Goal: Task Accomplishment & Management: Use online tool/utility

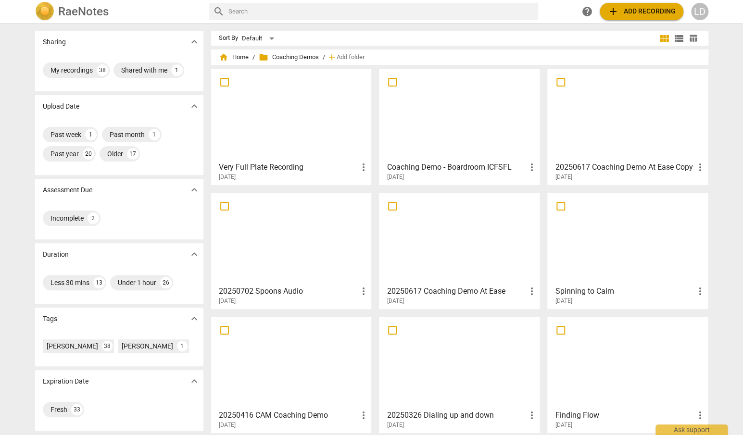
click at [255, 139] on div at bounding box center [292, 114] width 154 height 85
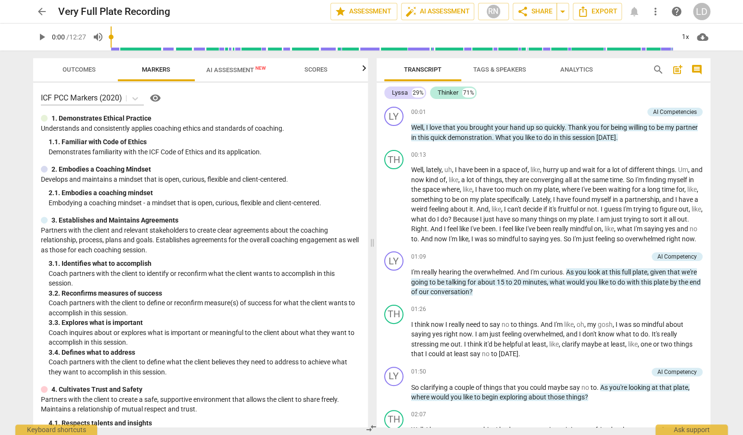
click at [241, 73] on span "AI Assessment New" at bounding box center [236, 69] width 60 height 7
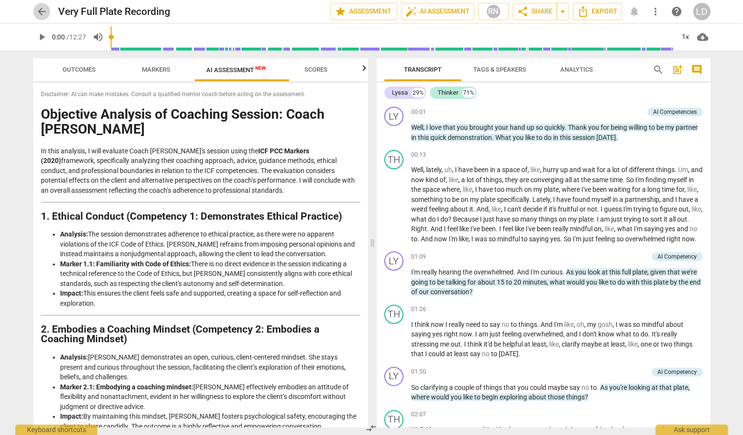
click at [40, 8] on span "arrow_back" at bounding box center [42, 12] width 12 height 12
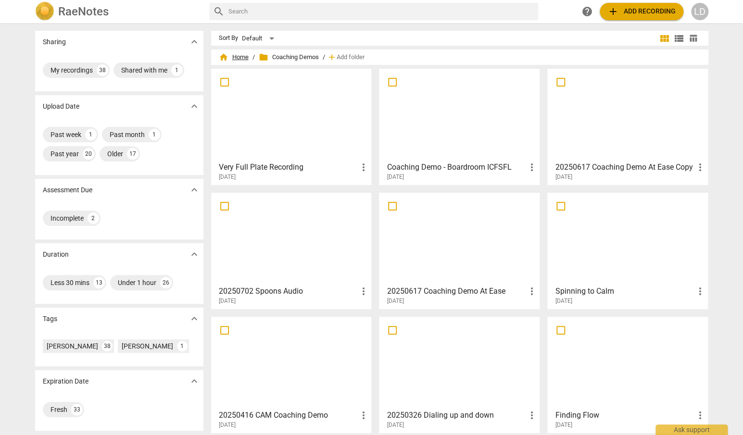
click at [229, 58] on span "home Home" at bounding box center [234, 57] width 30 height 10
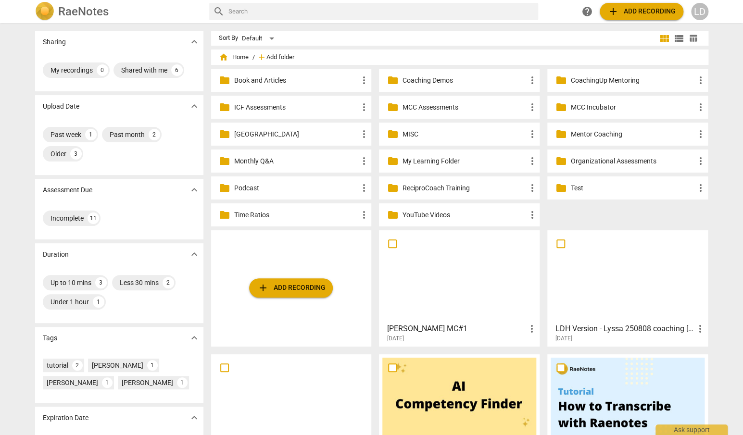
click at [271, 56] on span "Add folder" at bounding box center [280, 57] width 28 height 7
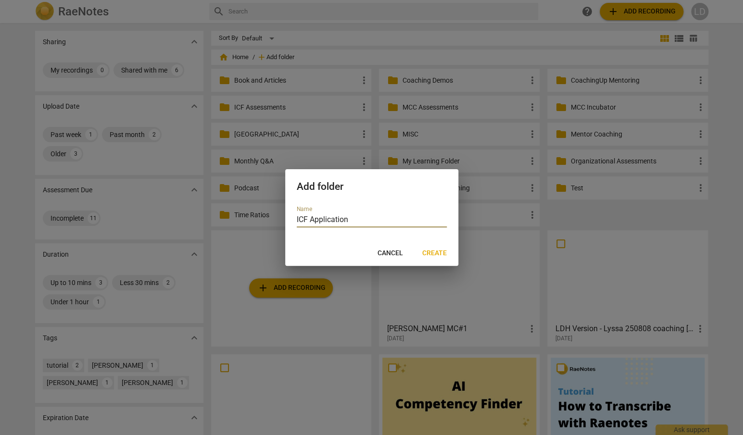
type input "ICF Applications"
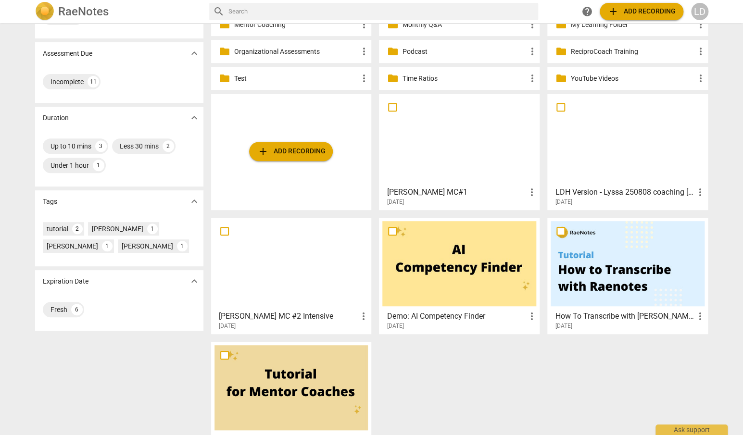
scroll to position [157, 0]
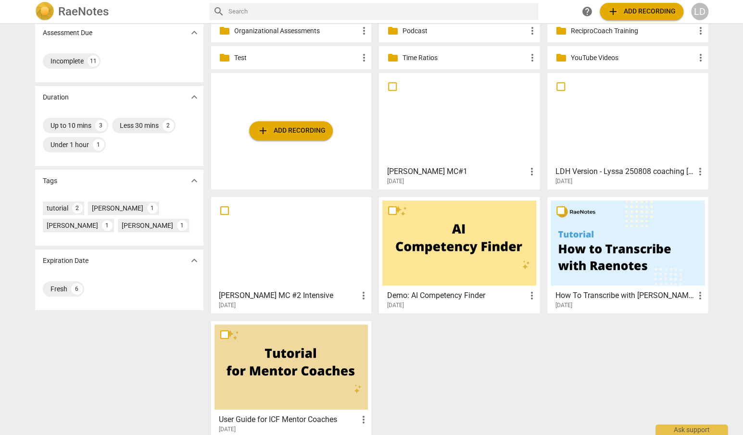
click at [264, 252] on div at bounding box center [292, 243] width 154 height 85
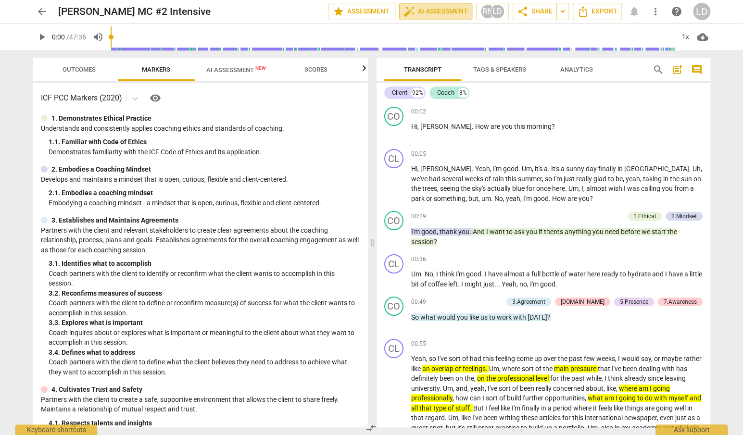
click at [435, 13] on span "auto_fix_high AI Assessment" at bounding box center [436, 12] width 64 height 12
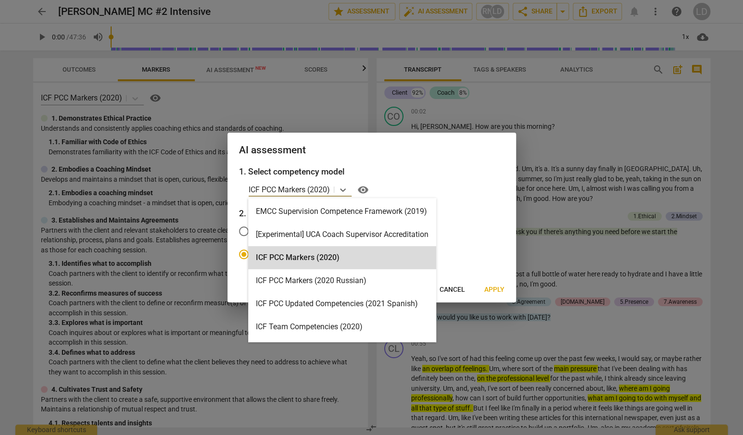
click at [286, 190] on p "ICF PCC Markers (2020)" at bounding box center [289, 189] width 81 height 11
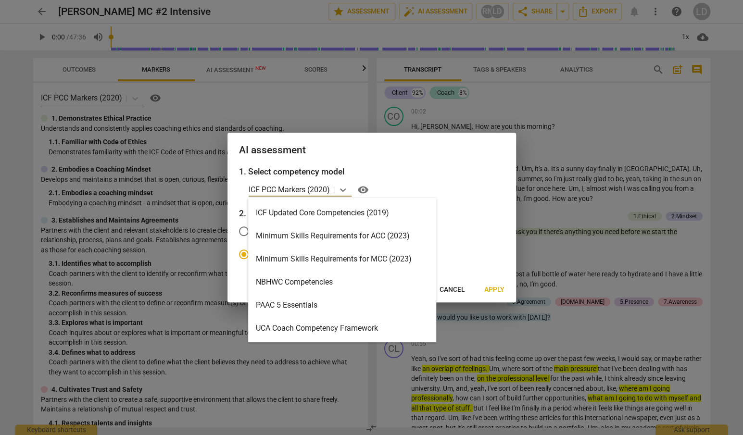
scroll to position [205, 0]
click at [311, 239] on div "Minimum Skills Requirements for MCC (2023)" at bounding box center [342, 237] width 188 height 23
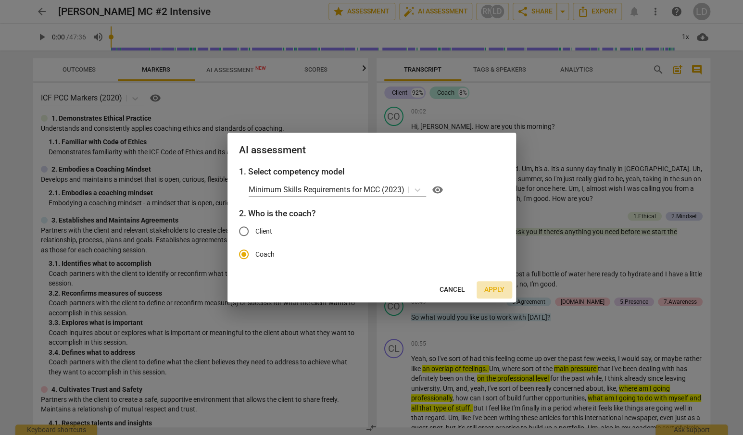
click at [493, 294] on span "Apply" at bounding box center [494, 290] width 20 height 10
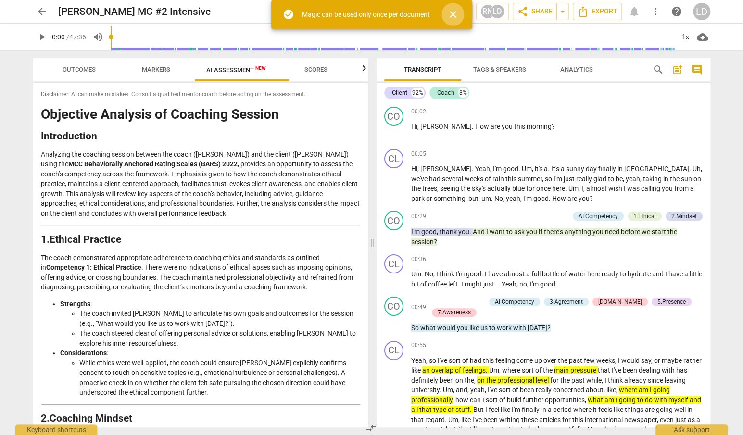
click at [459, 15] on span "close" at bounding box center [453, 15] width 12 height 12
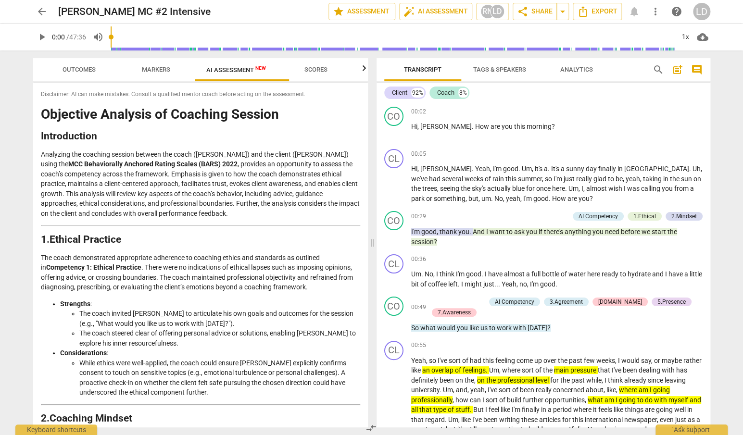
click at [266, 74] on span "AI Assessment New" at bounding box center [236, 70] width 83 height 14
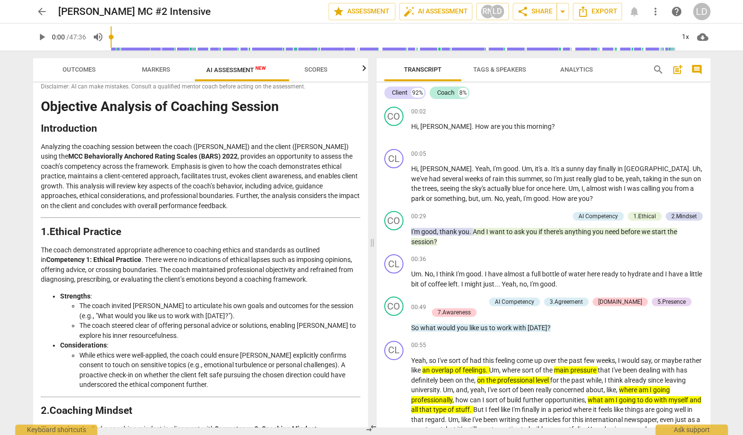
scroll to position [0, 0]
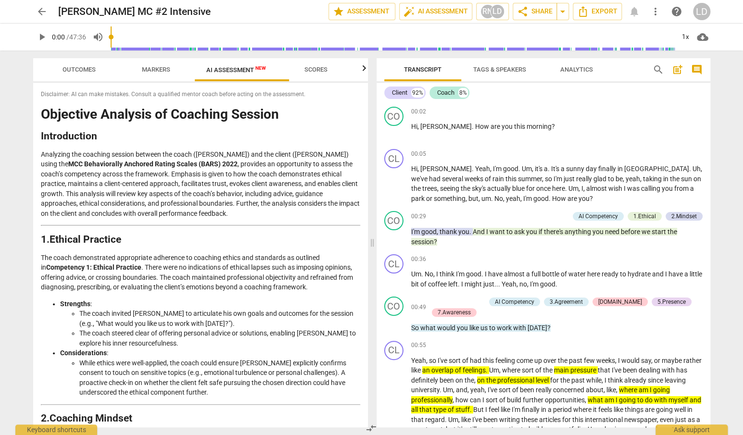
click at [63, 71] on span "Outcomes" at bounding box center [79, 69] width 33 height 7
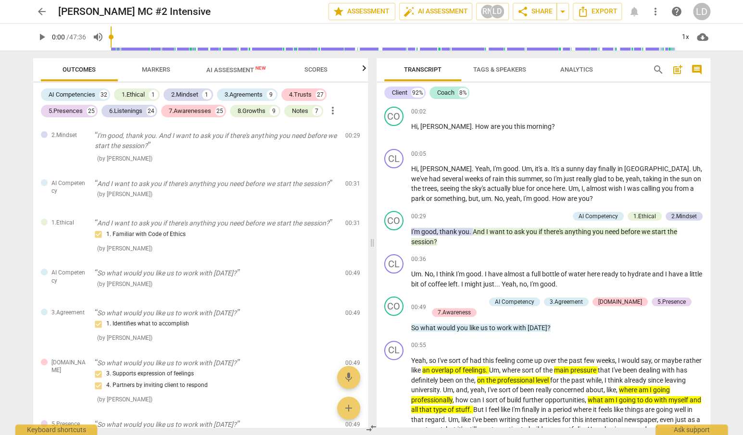
click at [37, 12] on span "arrow_back" at bounding box center [42, 12] width 12 height 12
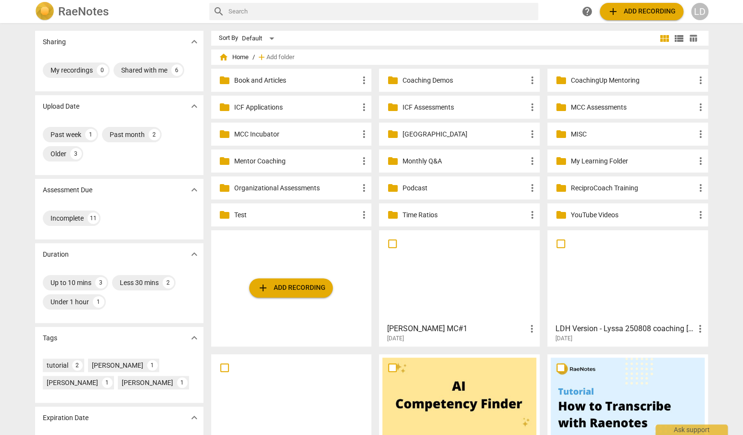
click at [417, 139] on p "[GEOGRAPHIC_DATA]" at bounding box center [464, 134] width 124 height 10
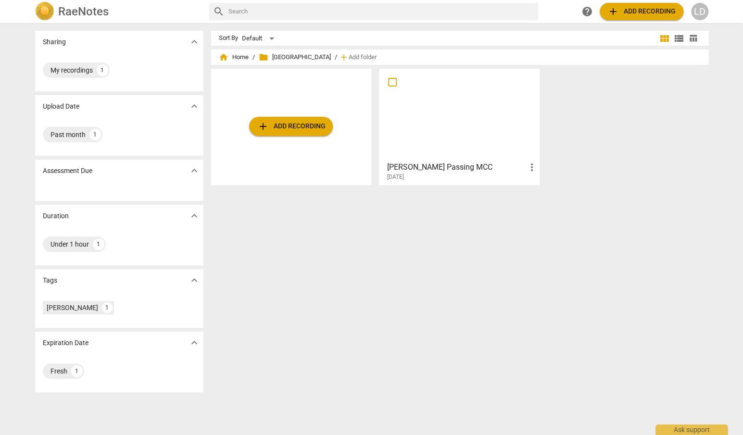
click at [417, 139] on div at bounding box center [459, 114] width 154 height 85
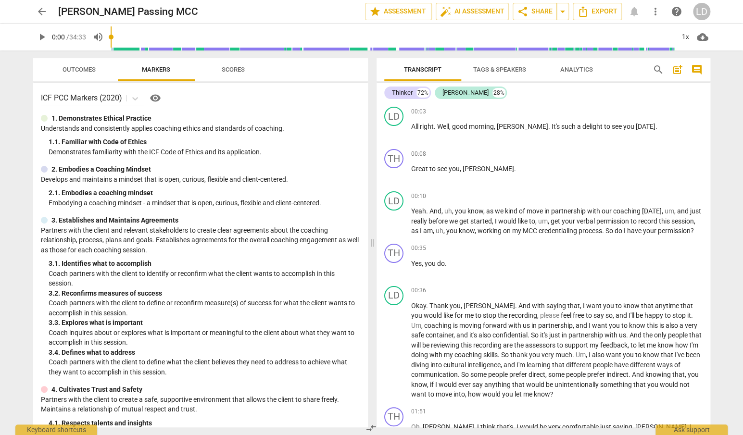
click at [41, 18] on button "arrow_back" at bounding box center [41, 11] width 17 height 17
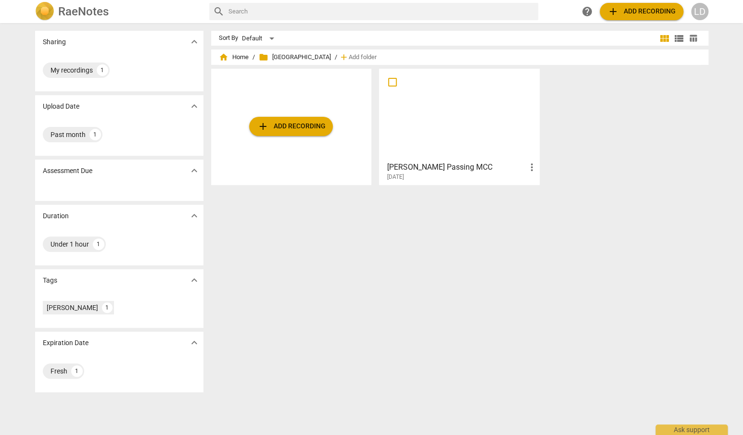
click at [282, 56] on span "folder MCC Library" at bounding box center [295, 57] width 72 height 10
click at [245, 58] on span "home Home" at bounding box center [234, 57] width 30 height 10
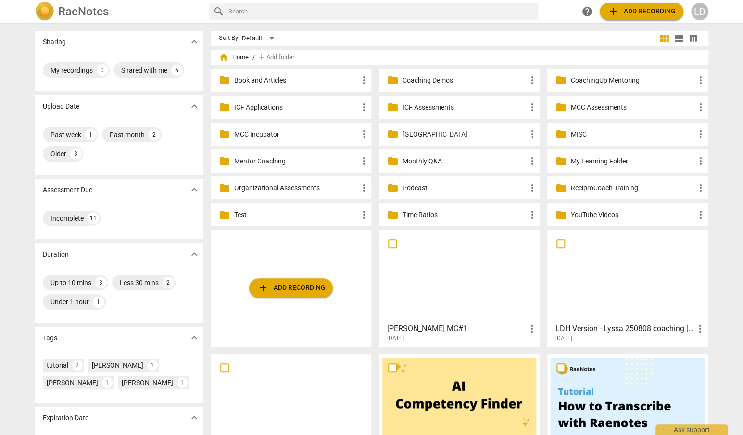
click at [420, 84] on p "Coaching Demos" at bounding box center [464, 81] width 124 height 10
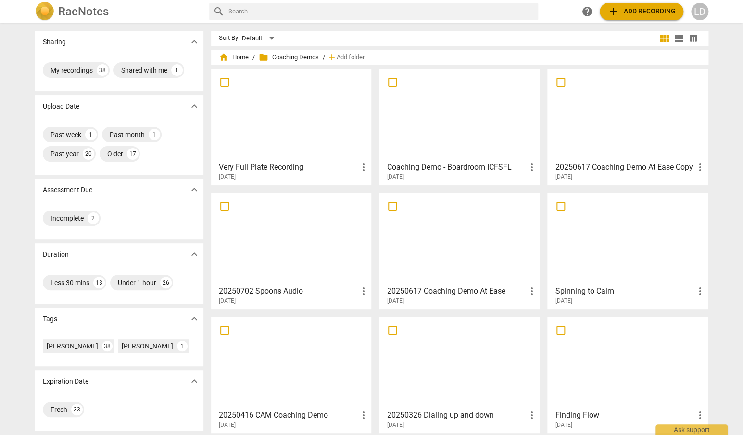
click at [435, 238] on div at bounding box center [459, 238] width 154 height 85
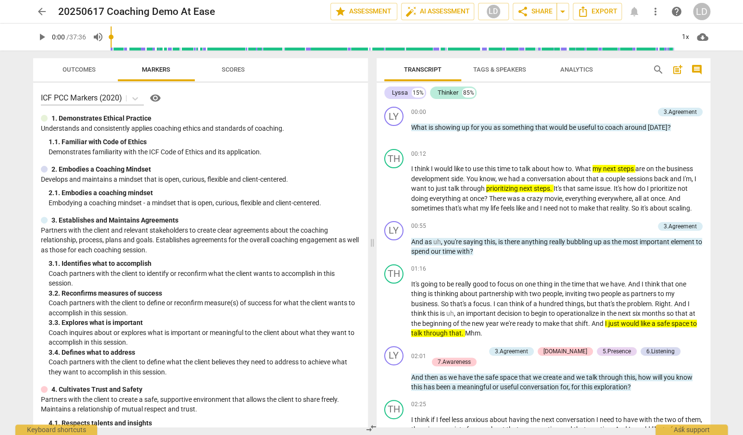
click at [39, 9] on span "arrow_back" at bounding box center [42, 12] width 12 height 12
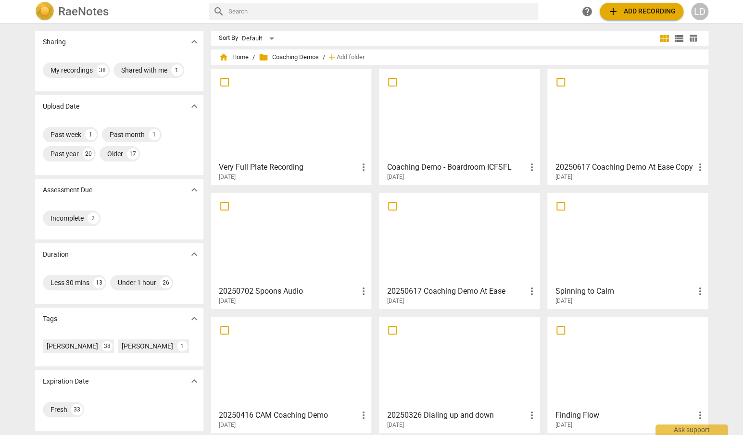
click at [611, 135] on div at bounding box center [628, 114] width 154 height 85
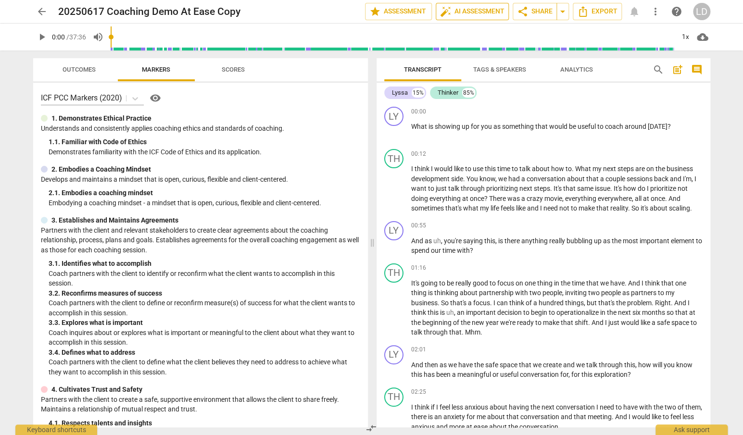
click at [440, 13] on span "auto_fix_high AI Assessment" at bounding box center [472, 12] width 64 height 12
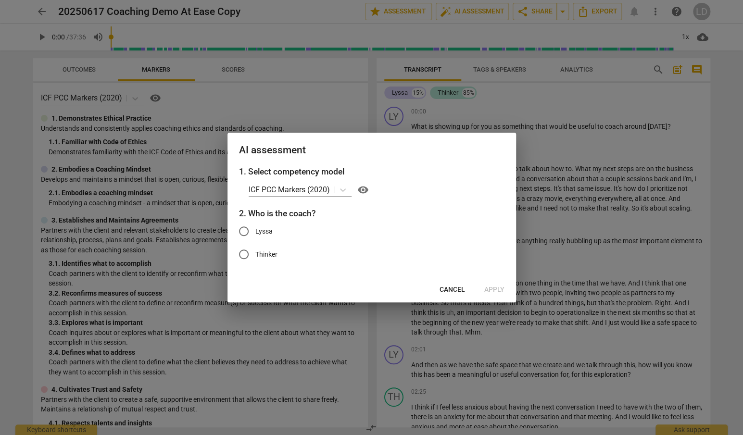
click at [259, 235] on span "Lyssa" at bounding box center [263, 232] width 17 height 10
click at [255, 235] on input "Lyssa" at bounding box center [243, 231] width 23 height 23
radio input "true"
click at [496, 295] on span "Apply" at bounding box center [494, 290] width 20 height 10
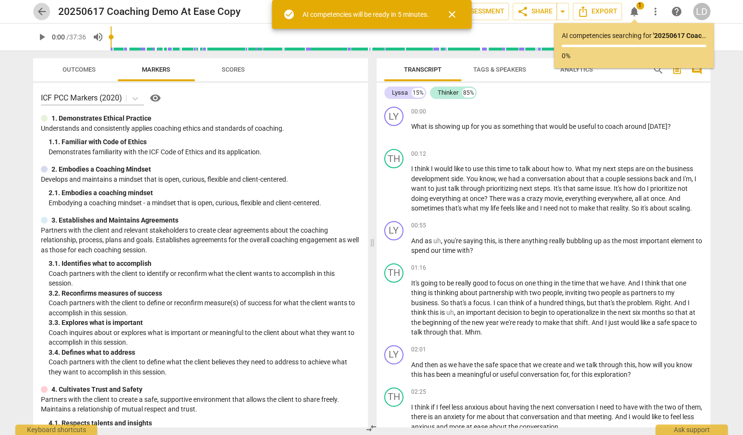
click at [44, 15] on span "arrow_back" at bounding box center [42, 12] width 12 height 12
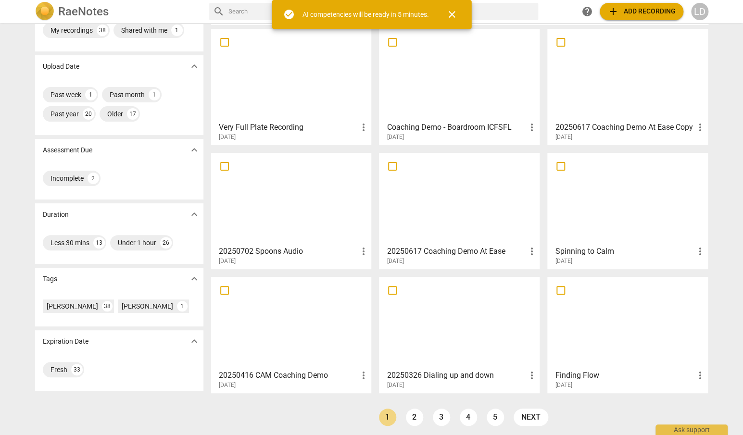
scroll to position [47, 0]
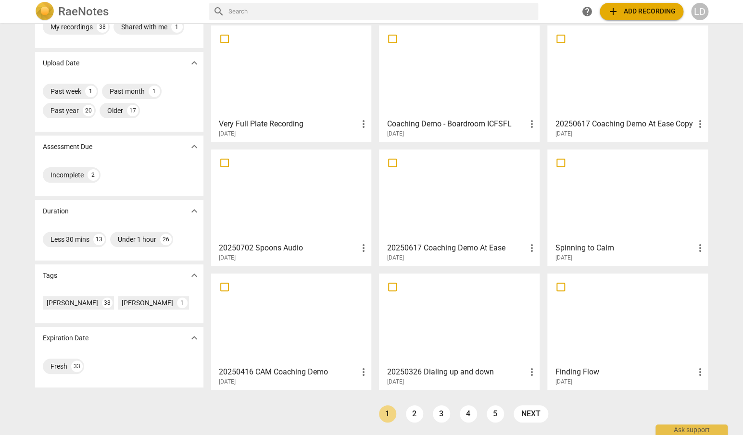
click at [609, 200] on div at bounding box center [628, 195] width 154 height 85
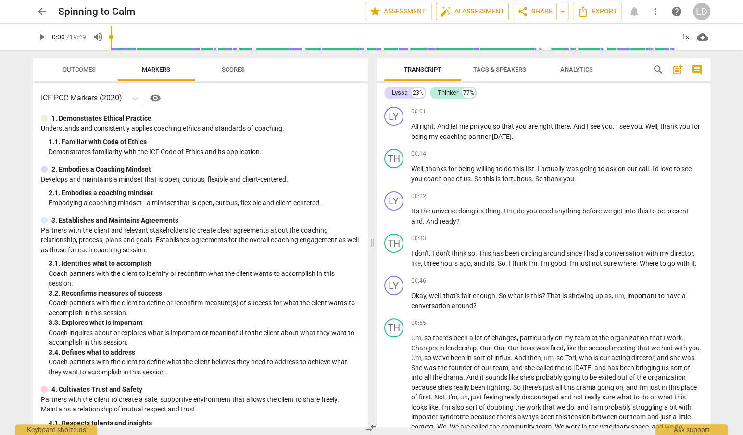
click at [473, 17] on span "auto_fix_high AI Assessment" at bounding box center [472, 12] width 64 height 12
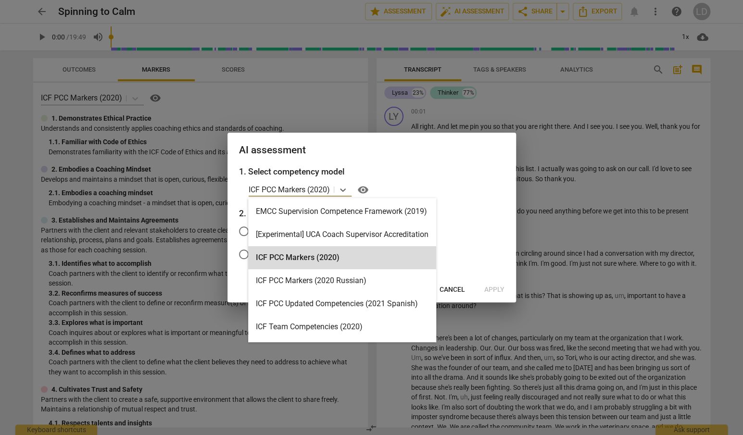
click at [333, 189] on input "text" at bounding box center [332, 189] width 2 height 9
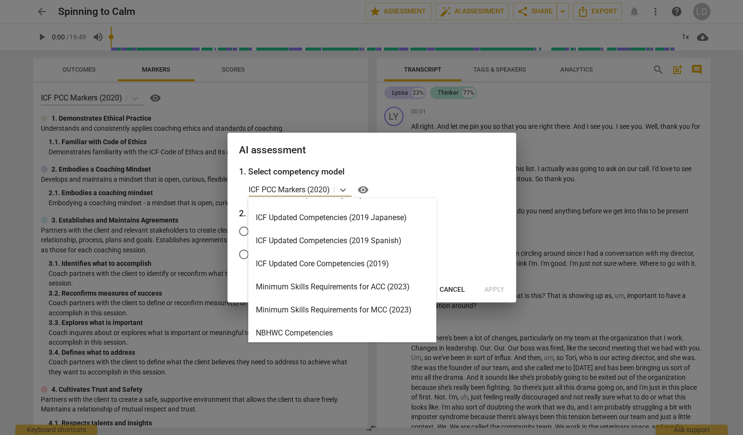
scroll to position [136, 0]
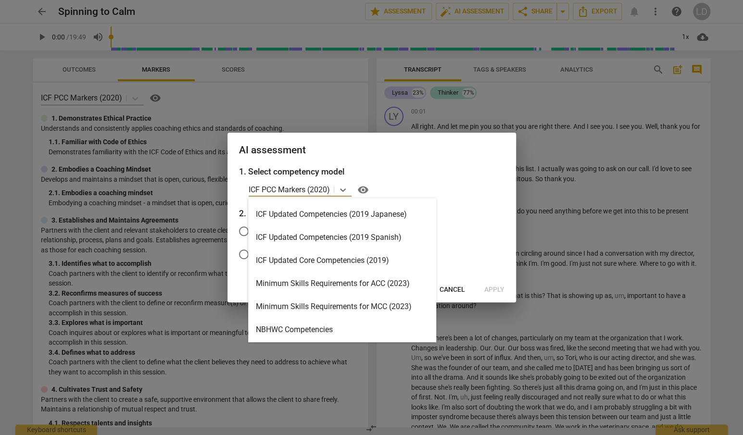
click at [329, 304] on div "Minimum Skills Requirements for MCC (2023)" at bounding box center [342, 306] width 188 height 23
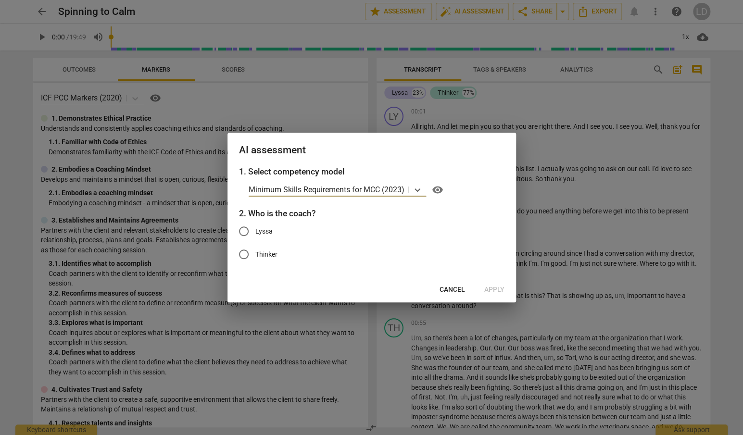
click at [265, 234] on span "Lyssa" at bounding box center [263, 232] width 17 height 10
click at [255, 234] on input "Lyssa" at bounding box center [243, 231] width 23 height 23
radio input "true"
click at [494, 291] on span "Apply" at bounding box center [494, 290] width 20 height 10
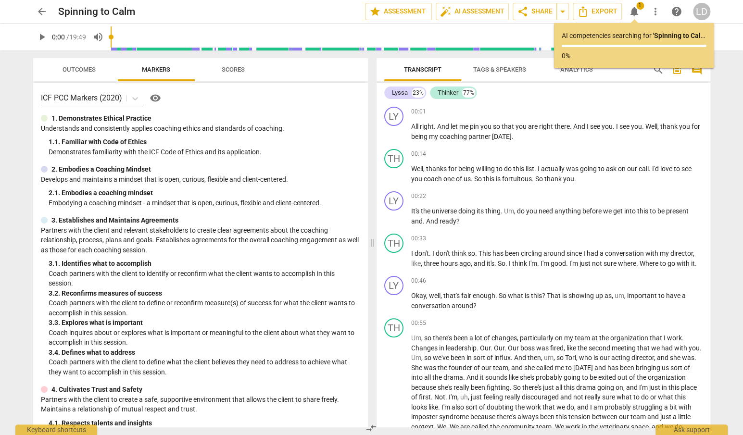
click at [44, 13] on span "arrow_back" at bounding box center [42, 12] width 12 height 12
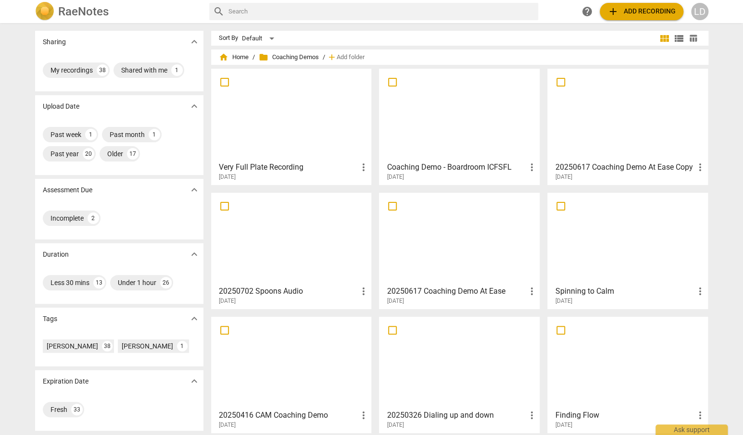
click at [401, 338] on div at bounding box center [459, 362] width 154 height 85
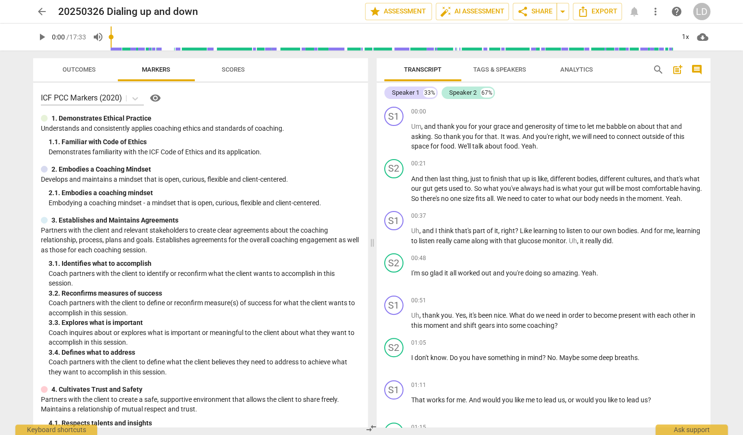
click at [42, 12] on span "arrow_back" at bounding box center [42, 12] width 12 height 12
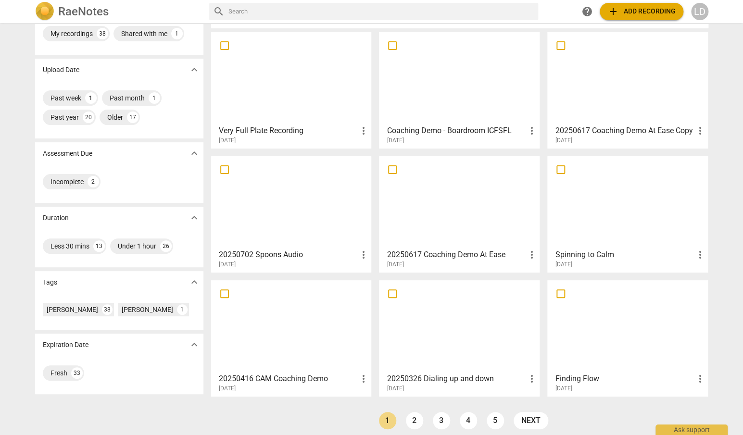
scroll to position [47, 0]
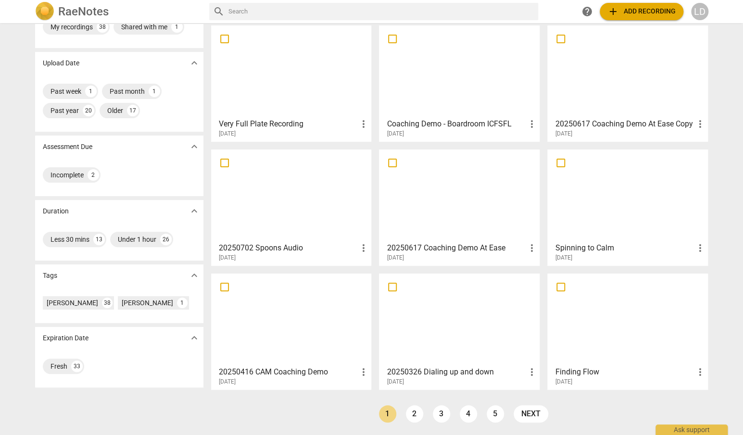
click at [280, 312] on div at bounding box center [292, 319] width 154 height 85
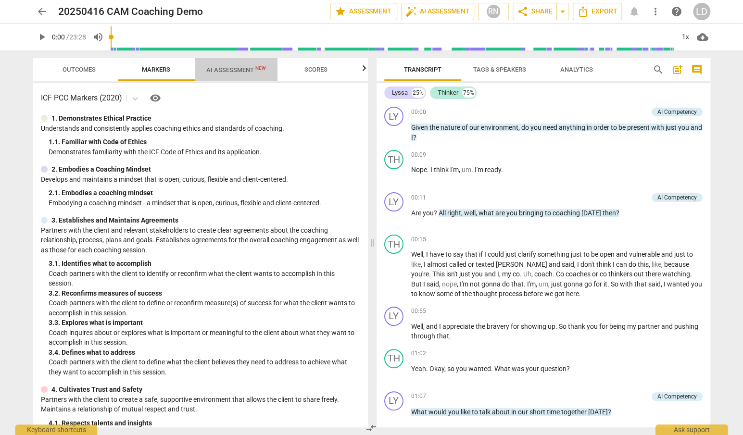
click at [246, 69] on span "AI Assessment New" at bounding box center [236, 69] width 60 height 7
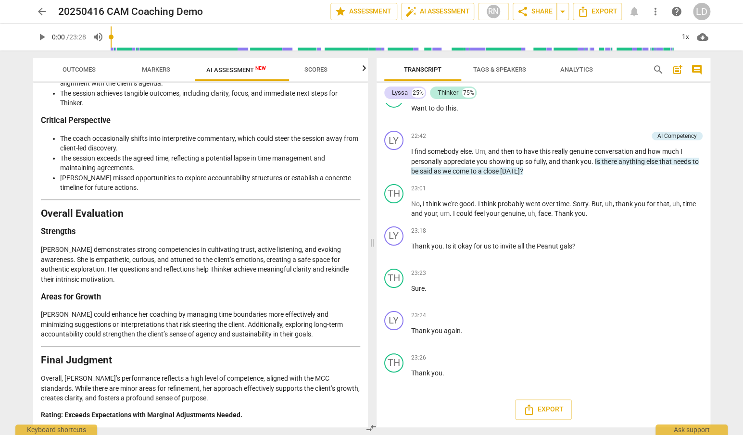
scroll to position [3843, 0]
click at [411, 155] on span "I" at bounding box center [412, 152] width 3 height 8
click at [43, 12] on span "arrow_back" at bounding box center [42, 12] width 12 height 12
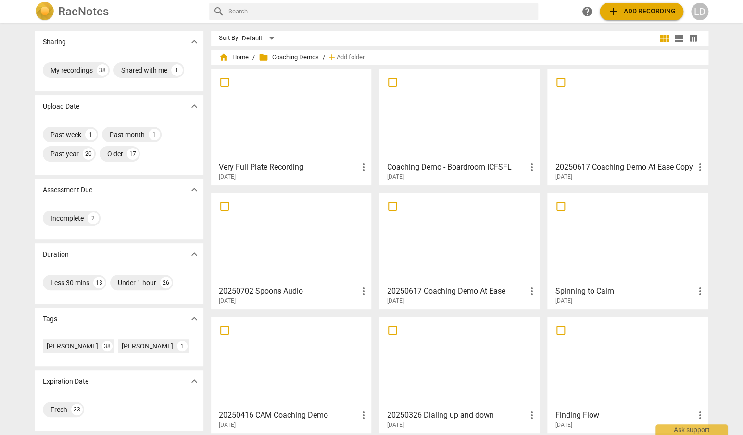
scroll to position [47, 0]
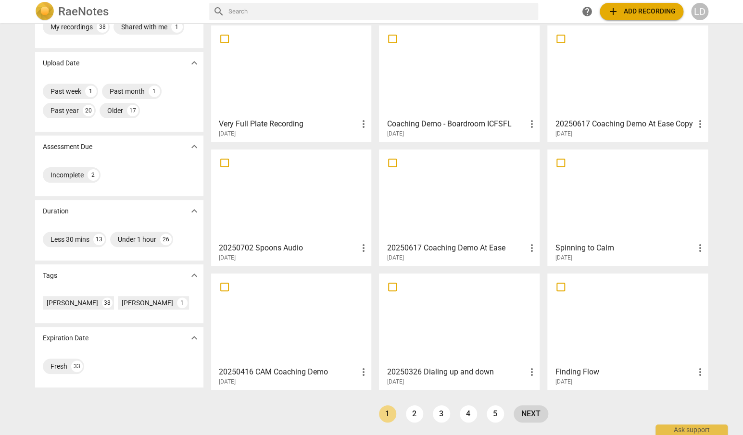
click at [533, 412] on link "next" at bounding box center [531, 413] width 35 height 17
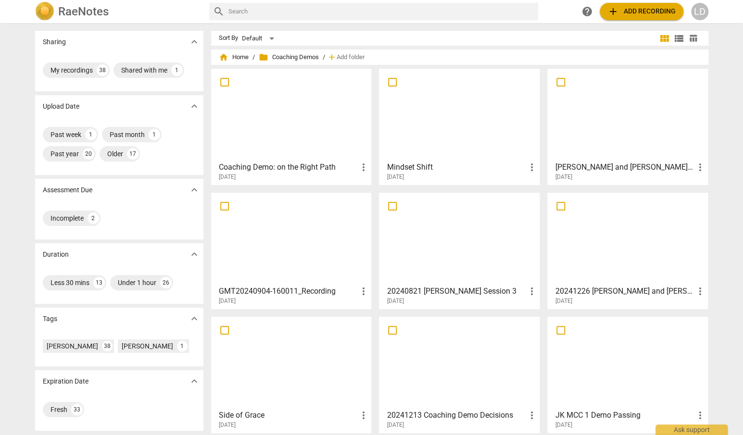
click at [442, 104] on div at bounding box center [459, 114] width 154 height 85
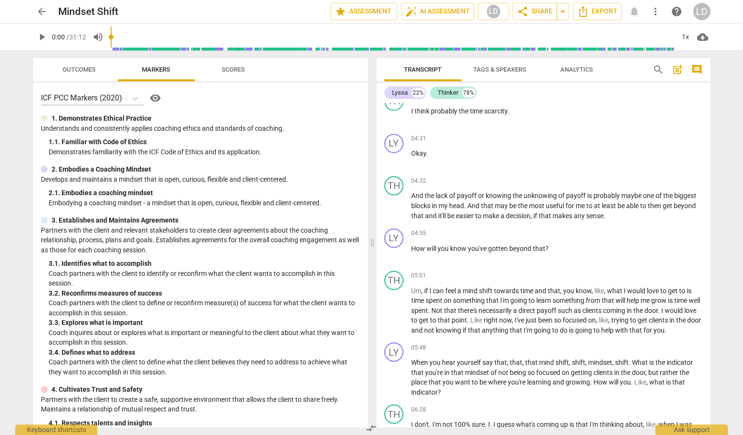
scroll to position [702, 0]
click at [43, 16] on span "arrow_back" at bounding box center [42, 12] width 12 height 12
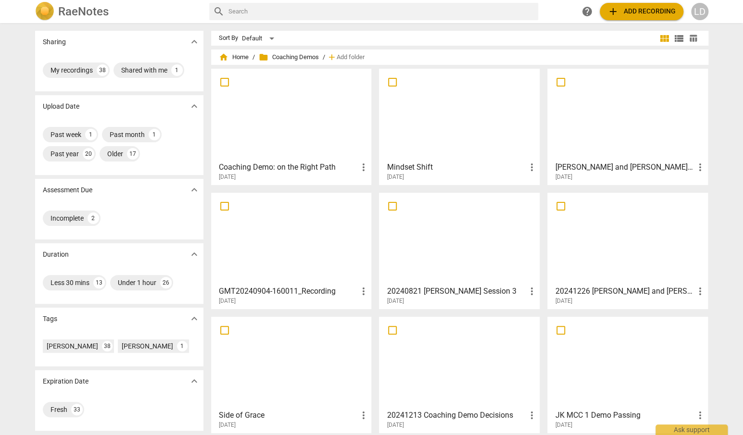
click at [273, 126] on div at bounding box center [292, 114] width 154 height 85
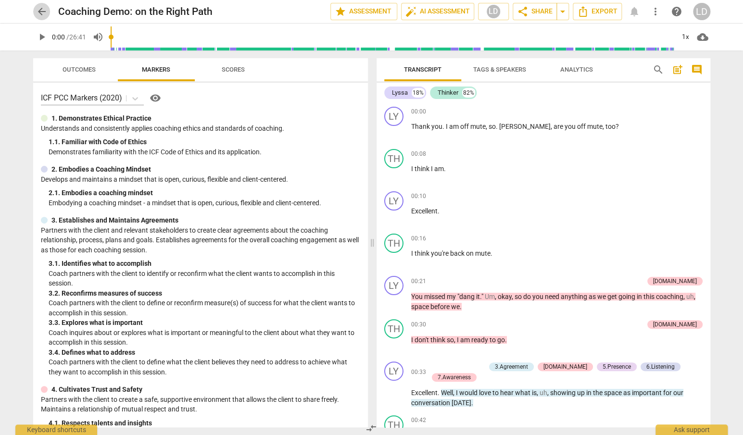
click at [36, 8] on span "arrow_back" at bounding box center [42, 12] width 12 height 12
click at [41, 10] on span "arrow_back" at bounding box center [42, 12] width 12 height 12
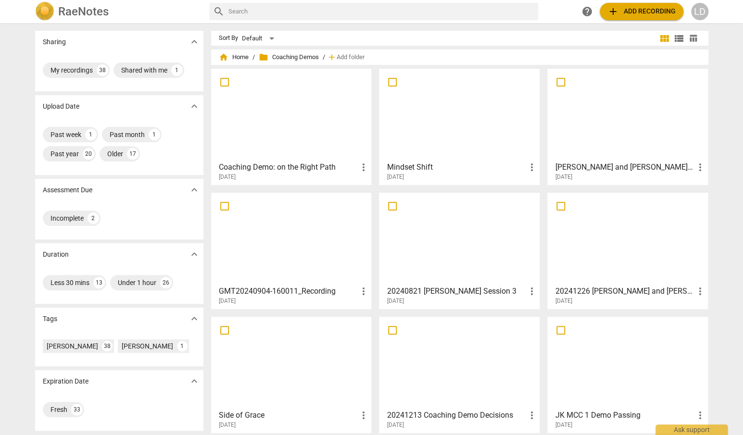
click at [295, 58] on span "folder Coaching Demos" at bounding box center [289, 57] width 60 height 10
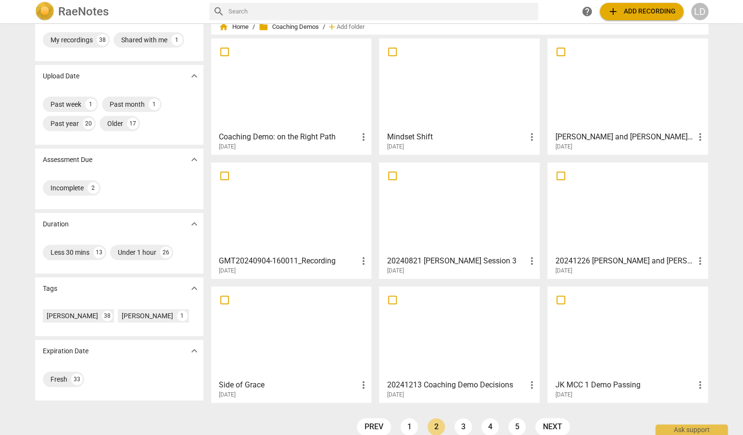
scroll to position [47, 0]
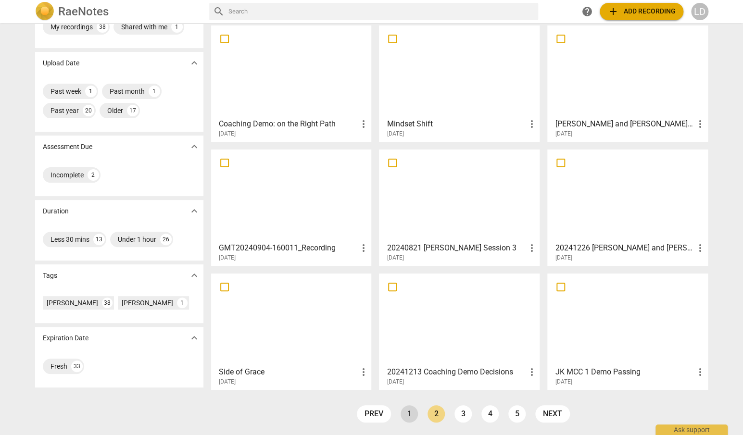
click at [406, 410] on link "1" at bounding box center [409, 413] width 17 height 17
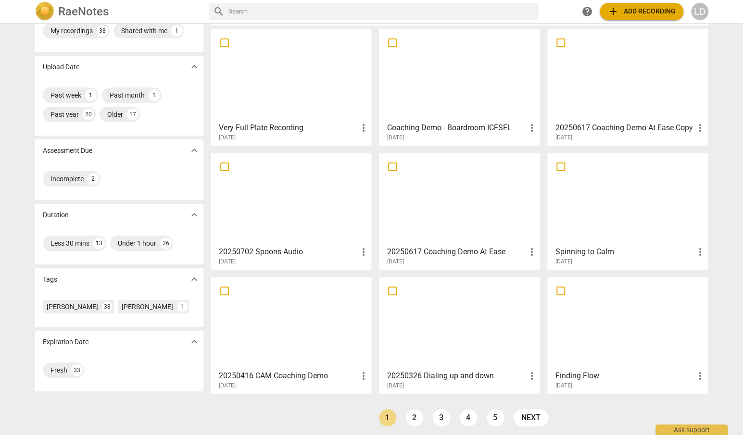
scroll to position [47, 0]
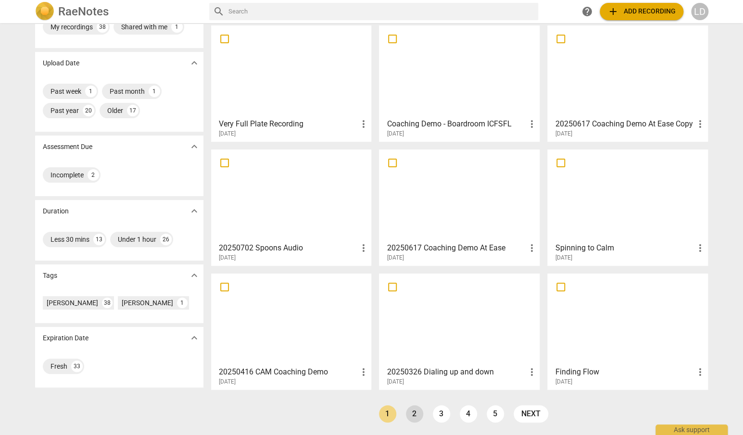
click at [412, 411] on link "2" at bounding box center [414, 413] width 17 height 17
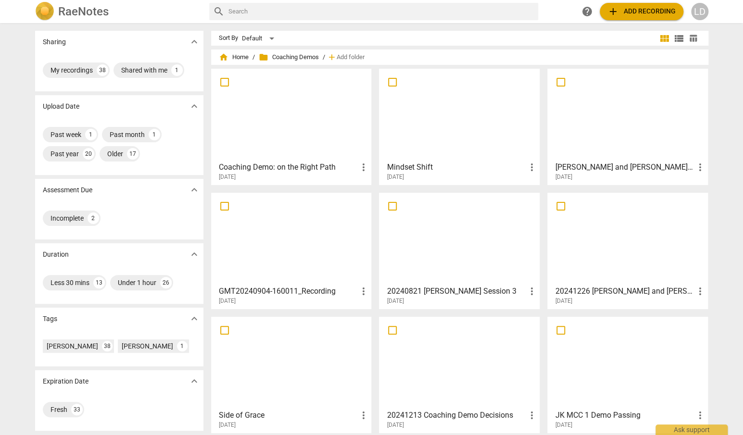
click at [621, 168] on h3 "[PERSON_NAME] and [PERSON_NAME] Space" at bounding box center [624, 168] width 139 height 12
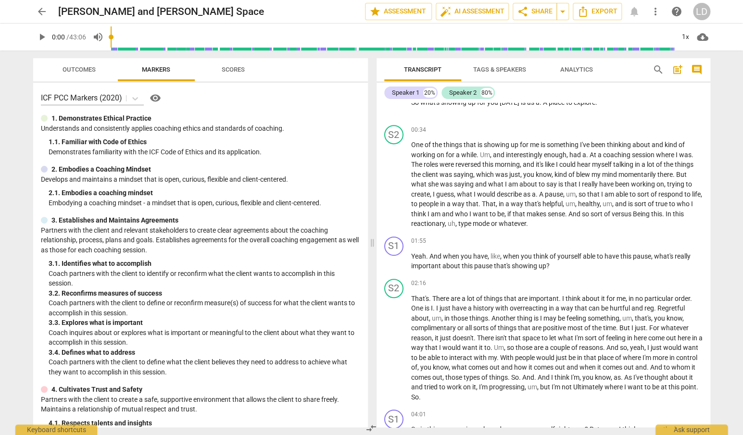
scroll to position [195, 0]
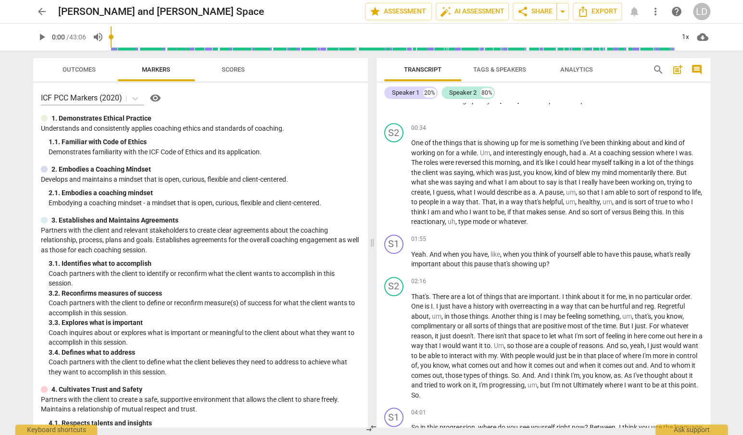
click at [43, 13] on span "arrow_back" at bounding box center [42, 12] width 12 height 12
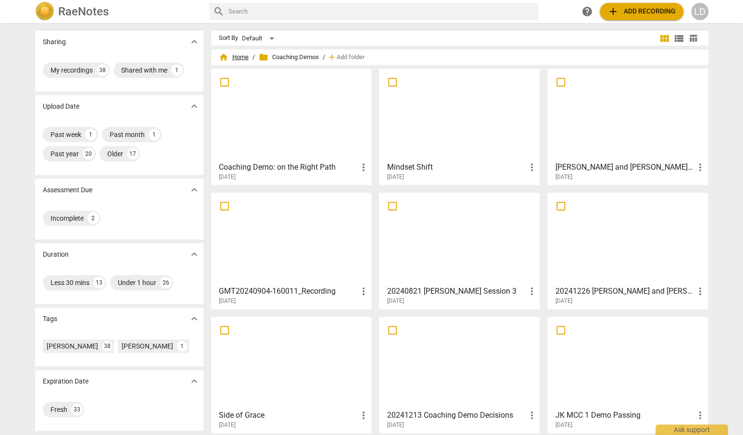
click at [238, 58] on span "home Home" at bounding box center [234, 57] width 30 height 10
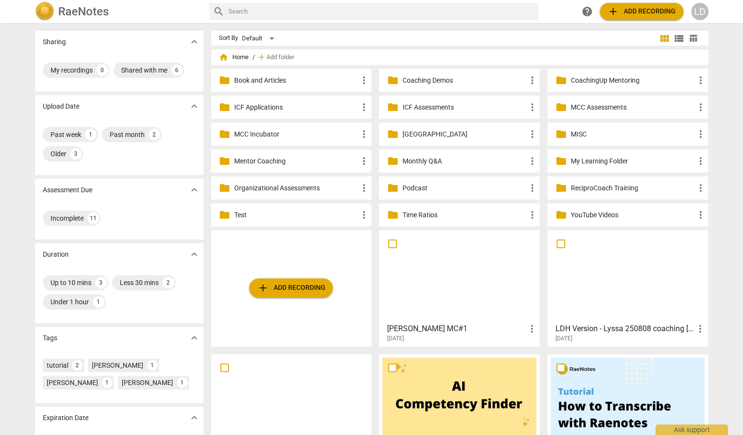
click at [602, 193] on p "ReciproCoach Training" at bounding box center [632, 188] width 124 height 10
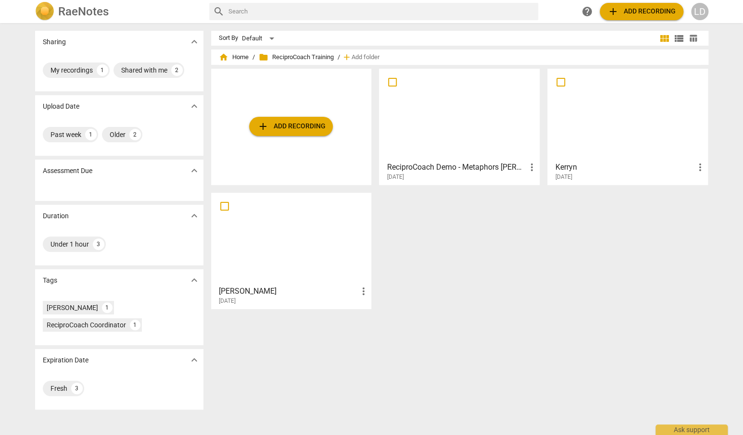
click at [482, 138] on div at bounding box center [459, 114] width 154 height 85
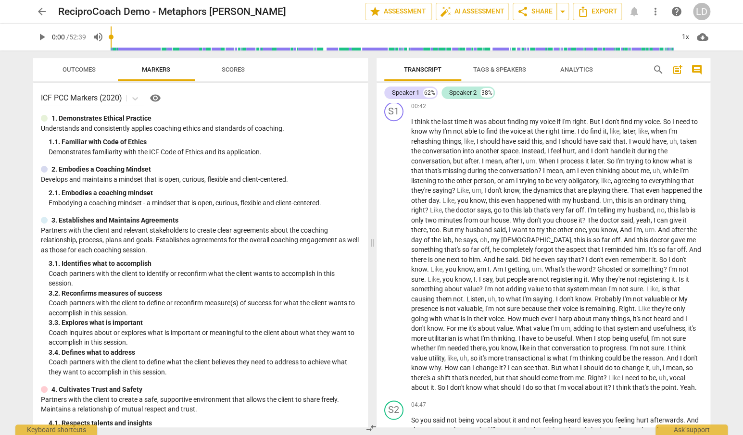
scroll to position [355, 0]
drag, startPoint x: 532, startPoint y: 140, endPoint x: 592, endPoint y: 140, distance: 60.1
click at [592, 140] on p "I think the last time it was about finding my voice if I'm right . But I don't …" at bounding box center [556, 253] width 291 height 276
click at [615, 127] on icon "button" at bounding box center [616, 127] width 6 height 7
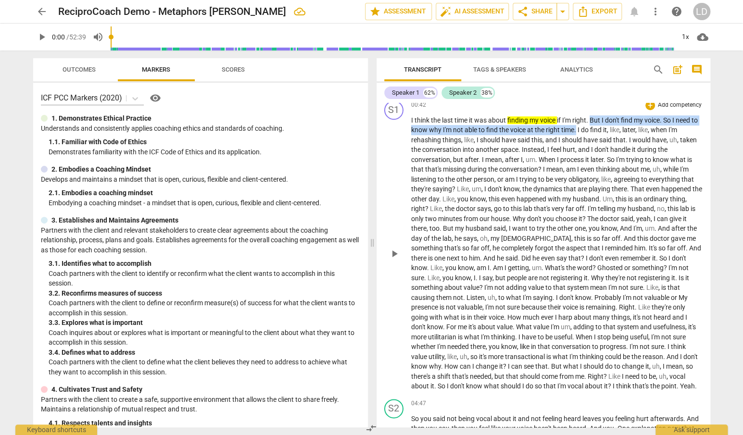
drag, startPoint x: 638, startPoint y: 142, endPoint x: 430, endPoint y: 165, distance: 210.1
click at [430, 165] on p "I think the last time it was about finding my voice if I'm right . But I don't …" at bounding box center [556, 253] width 291 height 276
click at [452, 153] on icon "button" at bounding box center [453, 152] width 6 height 7
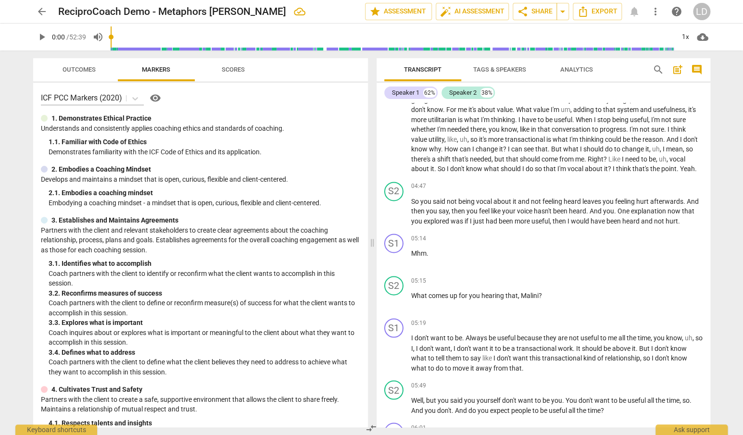
scroll to position [571, 0]
drag, startPoint x: 473, startPoint y: 159, endPoint x: 456, endPoint y: 170, distance: 20.1
click at [456, 170] on p "I think the last time it was about finding my voice if I'm right . But I don't …" at bounding box center [556, 37] width 291 height 276
click at [477, 161] on icon "button" at bounding box center [478, 161] width 3 height 4
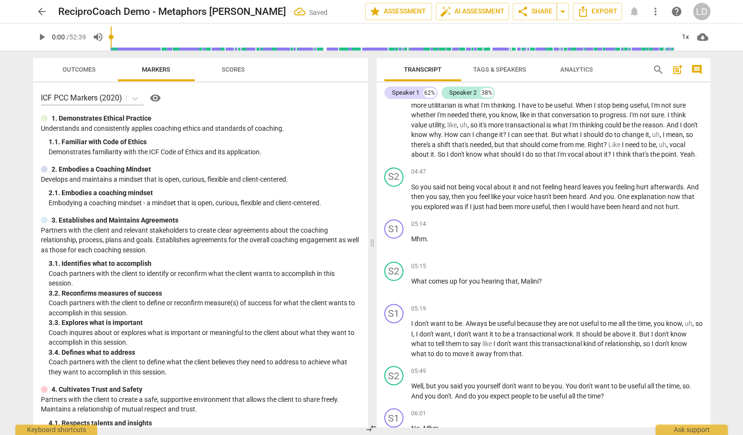
scroll to position [588, 0]
drag, startPoint x: 545, startPoint y: 154, endPoint x: 661, endPoint y: 153, distance: 115.9
click at [661, 153] on p "I think the last time it was about finding my voice if I'm right . But I don't …" at bounding box center [556, 20] width 291 height 276
click at [681, 144] on div "+ keyboard_arrow_down" at bounding box center [684, 141] width 40 height 17
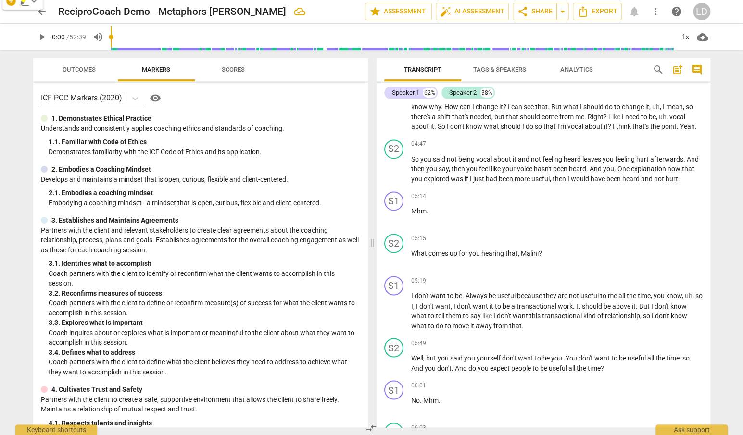
scroll to position [615, 0]
drag, startPoint x: 557, startPoint y: 128, endPoint x: 660, endPoint y: 127, distance: 103.9
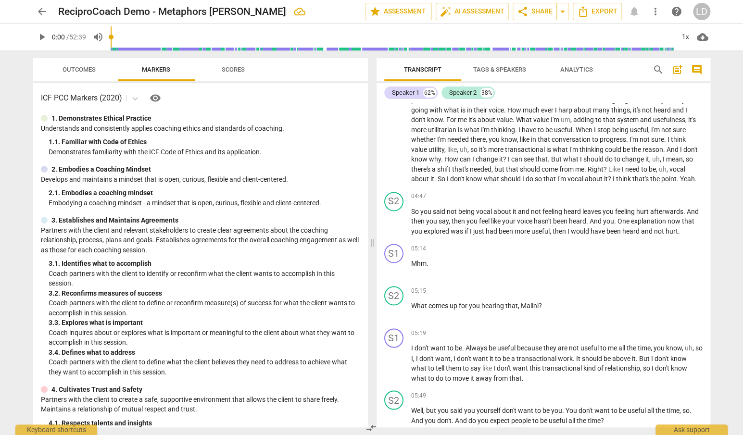
scroll to position [545, 0]
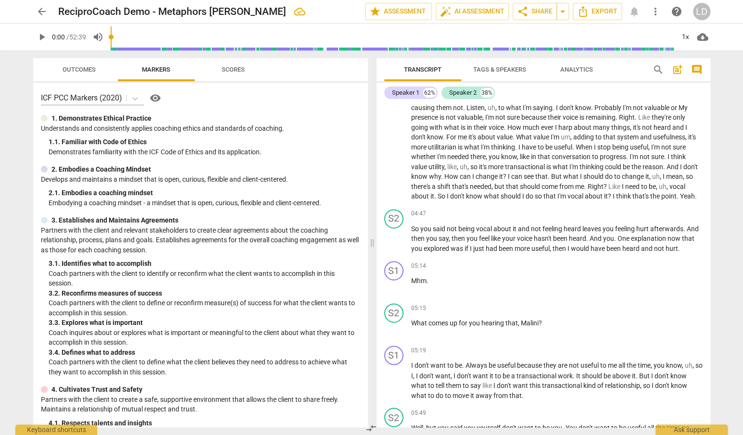
click at [602, 52] on span "so" at bounding box center [597, 49] width 9 height 8
click at [623, 112] on span "I'm" at bounding box center [628, 108] width 10 height 8
drag, startPoint x: 544, startPoint y: 197, endPoint x: 660, endPoint y: 193, distance: 117.0
click at [660, 193] on p "I think the last time it was about finding my voice if I'm right . But I don't …" at bounding box center [556, 63] width 291 height 276
click at [682, 186] on icon "button" at bounding box center [682, 183] width 6 height 7
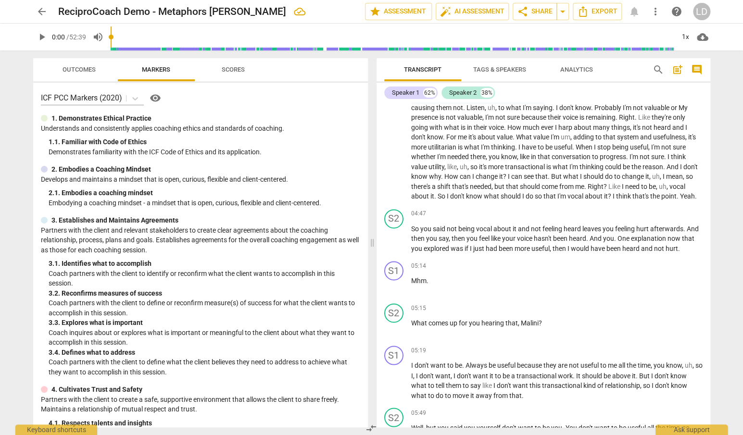
drag, startPoint x: 507, startPoint y: 207, endPoint x: 685, endPoint y: 211, distance: 178.0
click at [685, 202] on p "I think the last time it was about finding my voice if I'm right . But I don't …" at bounding box center [556, 63] width 291 height 276
click at [708, 195] on icon "button" at bounding box center [708, 196] width 6 height 7
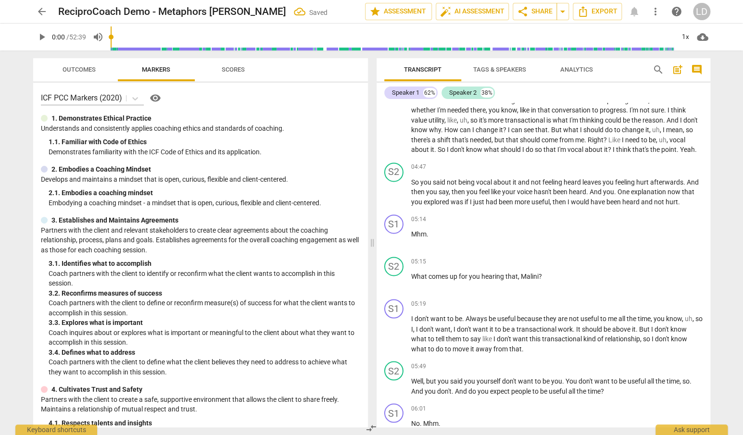
scroll to position [594, 0]
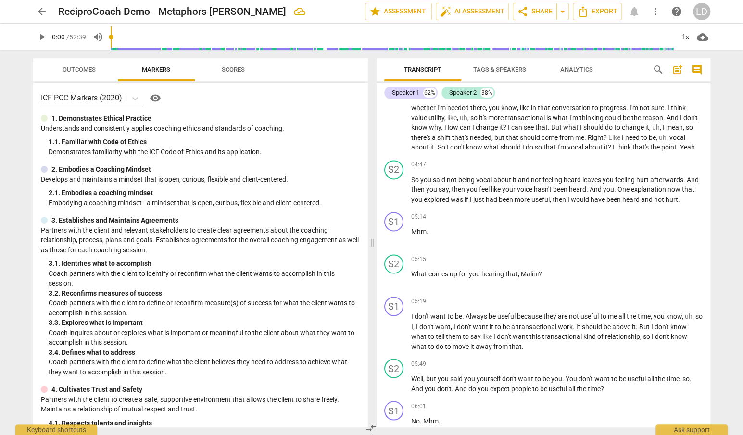
drag, startPoint x: 557, startPoint y: 182, endPoint x: 613, endPoint y: 183, distance: 56.3
click at [613, 152] on p "I think the last time it was about finding my voice if I'm right . But I don't …" at bounding box center [556, 14] width 291 height 276
drag, startPoint x: 613, startPoint y: 183, endPoint x: 556, endPoint y: 190, distance: 58.2
click at [556, 152] on p "I think the last time it was about finding my voice if I'm right . But I don't …" at bounding box center [556, 14] width 291 height 276
click at [638, 173] on icon "button" at bounding box center [638, 171] width 6 height 7
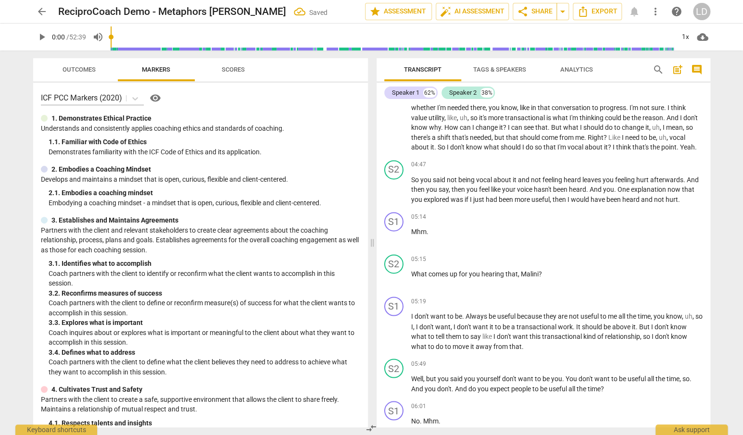
click at [548, 72] on span "their" at bounding box center [555, 68] width 15 height 8
drag, startPoint x: 525, startPoint y: 197, endPoint x: 611, endPoint y: 197, distance: 86.1
click at [611, 152] on p "I think the last time it was about finding my voice if I'm right . But I don't …" at bounding box center [556, 14] width 291 height 276
click at [635, 186] on icon "button" at bounding box center [634, 186] width 10 height 12
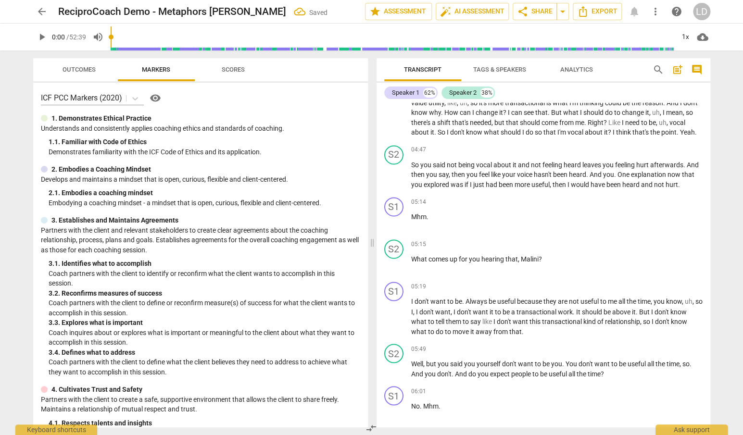
scroll to position [610, 0]
drag, startPoint x: 532, startPoint y: 194, endPoint x: 446, endPoint y: 209, distance: 87.0
click at [466, 196] on icon "button" at bounding box center [471, 195] width 10 height 12
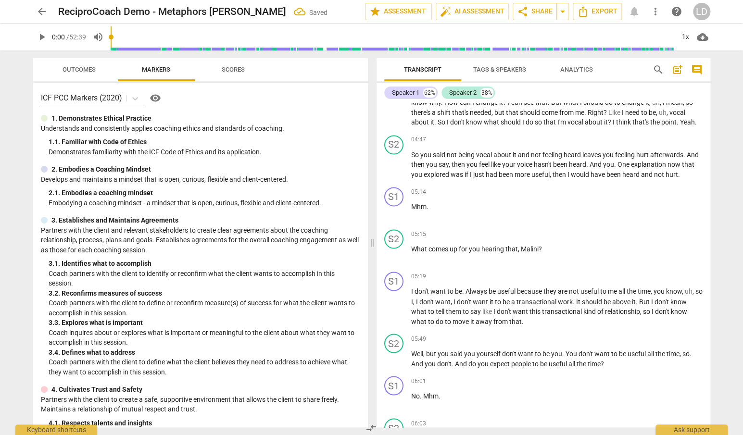
scroll to position [621, 0]
drag, startPoint x: 513, startPoint y: 195, endPoint x: 598, endPoint y: 193, distance: 85.6
click at [621, 185] on icon "button" at bounding box center [620, 186] width 3 height 4
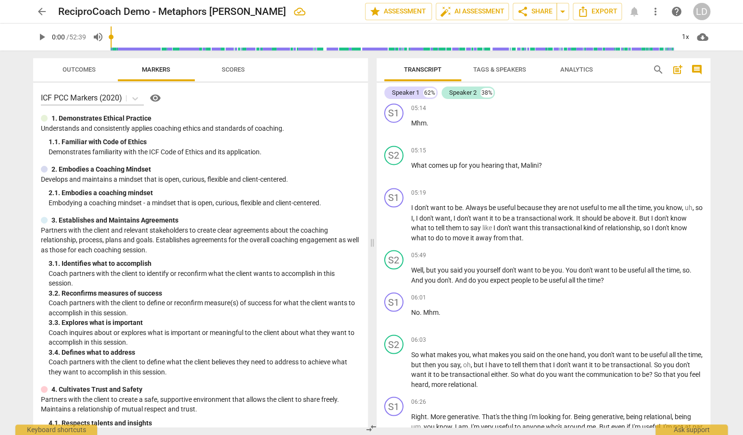
scroll to position [704, 0]
drag, startPoint x: 541, startPoint y: 186, endPoint x: 650, endPoint y: 180, distance: 109.3
click at [674, 170] on icon "button" at bounding box center [675, 172] width 6 height 7
drag, startPoint x: 523, startPoint y: 198, endPoint x: 621, endPoint y: 197, distance: 97.7
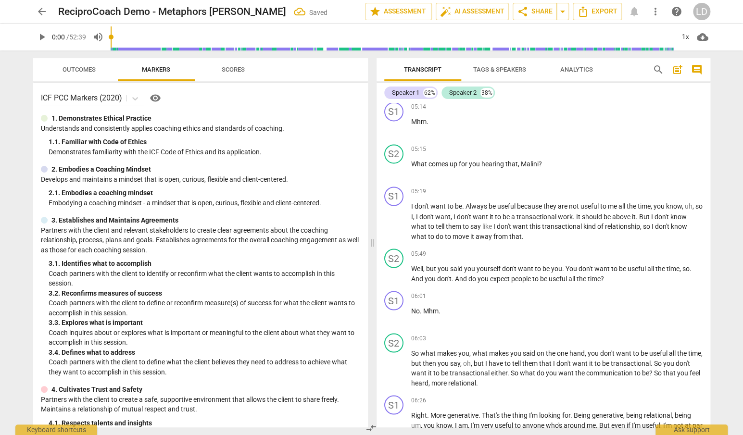
click at [641, 186] on icon "button" at bounding box center [645, 186] width 10 height 12
drag, startPoint x: 667, startPoint y: 198, endPoint x: 558, endPoint y: 216, distance: 111.2
click at [581, 202] on icon "button" at bounding box center [582, 199] width 10 height 12
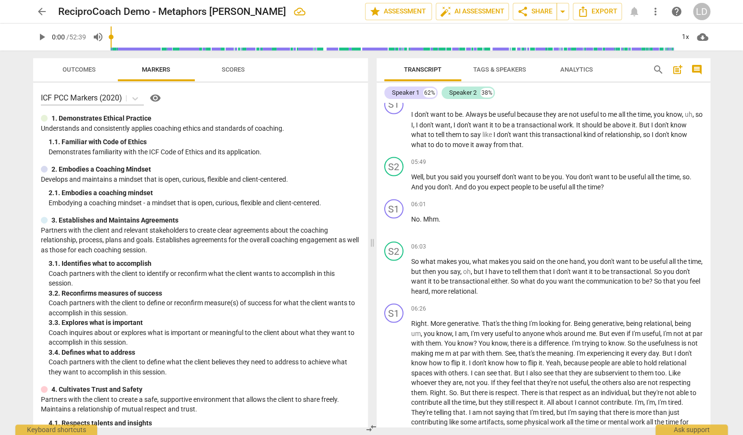
scroll to position [799, 0]
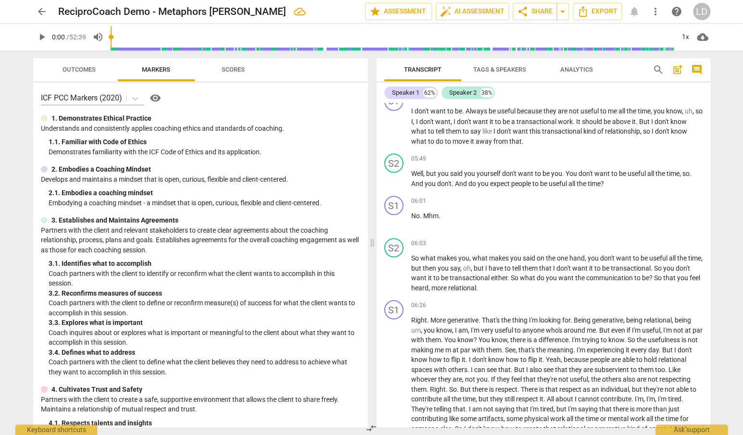
click at [412, 30] on span "Mhm" at bounding box center [418, 27] width 15 height 8
click at [431, 30] on span "." at bounding box center [430, 27] width 2 height 8
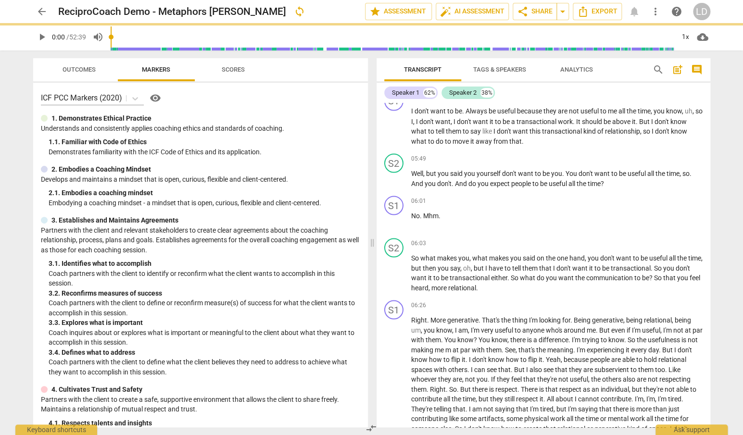
click at [439, 32] on p "[Mhm ." at bounding box center [556, 27] width 291 height 10
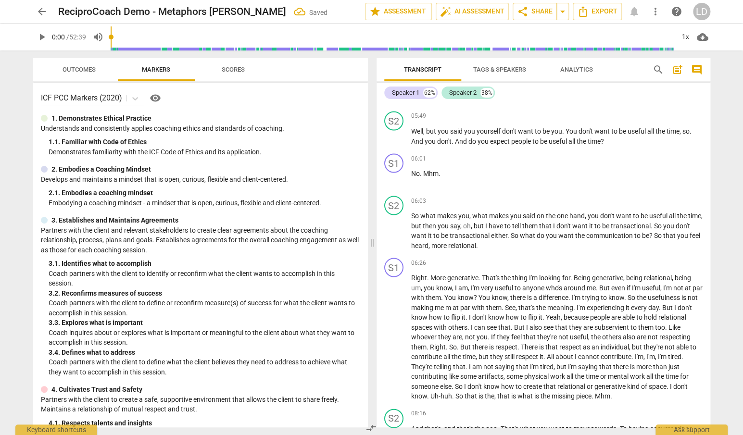
click at [450, 30] on span "comes" at bounding box center [439, 27] width 21 height 8
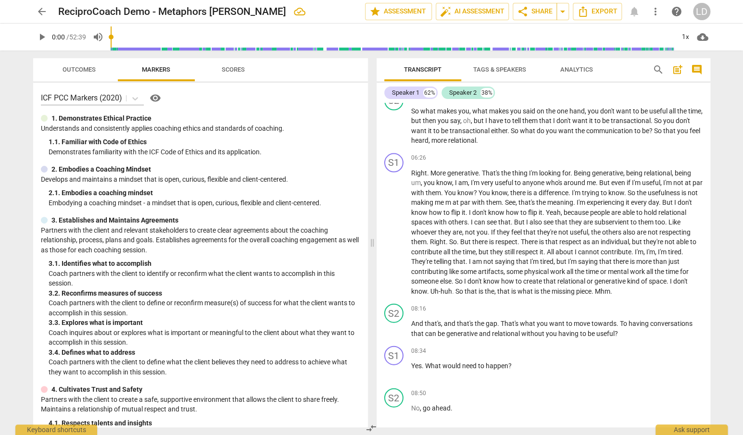
scroll to position [873, 0]
drag, startPoint x: 656, startPoint y: 187, endPoint x: 475, endPoint y: 215, distance: 183.5
click at [487, 199] on icon "button" at bounding box center [491, 199] width 10 height 12
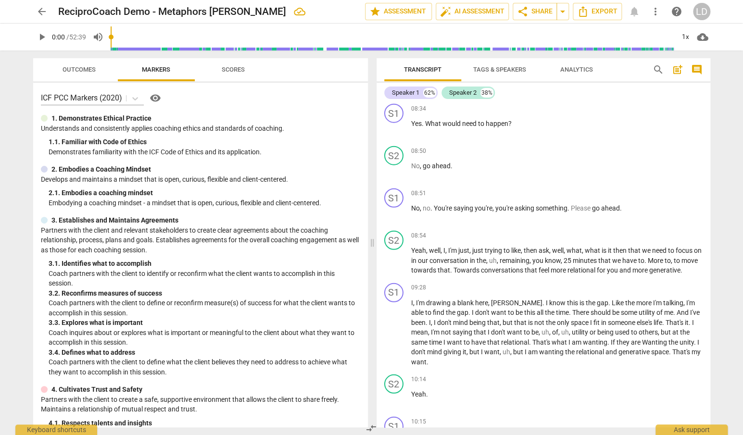
scroll to position [1115, 0]
drag, startPoint x: 435, startPoint y: 189, endPoint x: 494, endPoint y: 190, distance: 59.2
click at [517, 181] on icon "button" at bounding box center [517, 180] width 10 height 12
drag, startPoint x: 616, startPoint y: 190, endPoint x: 469, endPoint y: 205, distance: 147.4
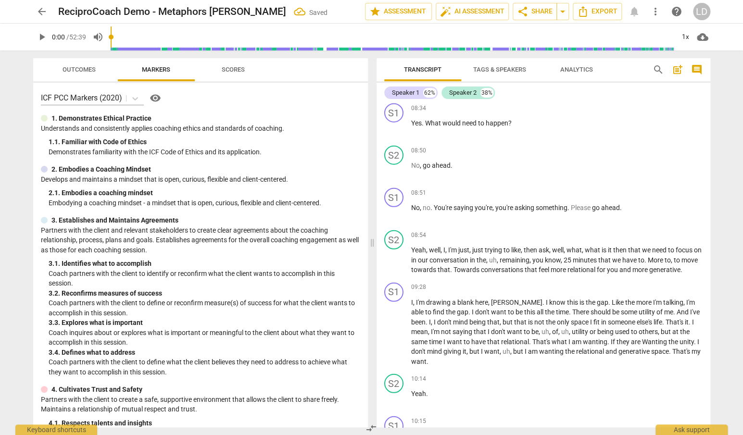
click at [490, 191] on icon "button" at bounding box center [494, 192] width 10 height 12
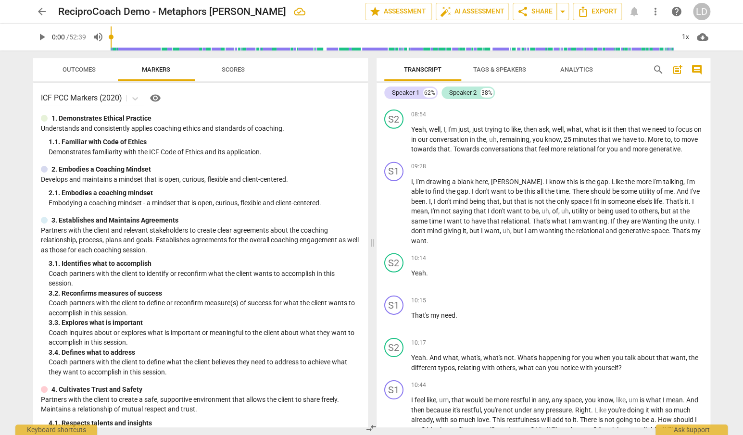
scroll to position [1236, 0]
drag, startPoint x: 515, startPoint y: 178, endPoint x: 545, endPoint y: 179, distance: 30.3
click at [563, 169] on icon "button" at bounding box center [564, 171] width 3 height 4
drag, startPoint x: 640, startPoint y: 168, endPoint x: 699, endPoint y: 165, distance: 59.2
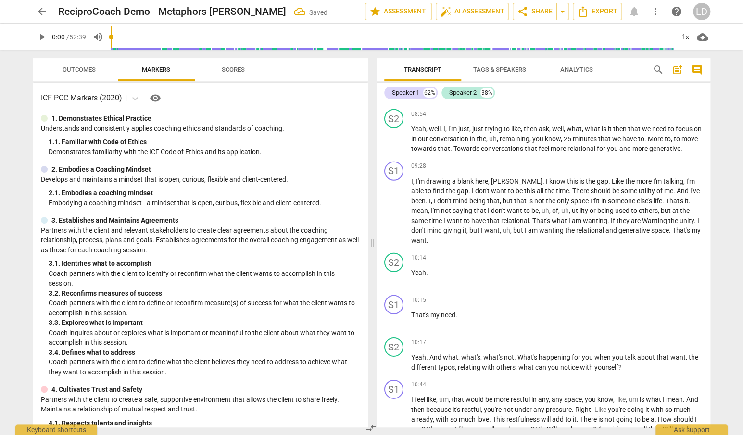
click at [713, 156] on icon "button" at bounding box center [715, 155] width 6 height 7
drag, startPoint x: 598, startPoint y: 179, endPoint x: 685, endPoint y: 182, distance: 87.6
click at [704, 170] on icon "button" at bounding box center [705, 171] width 3 height 4
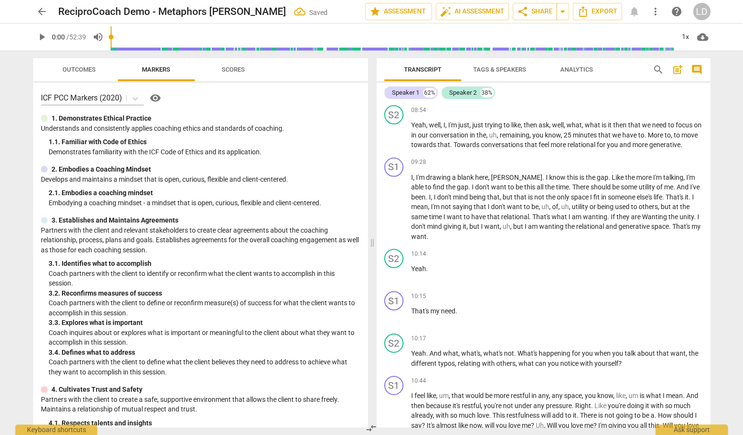
scroll to position [1241, 0]
drag, startPoint x: 594, startPoint y: 189, endPoint x: 660, endPoint y: 186, distance: 66.9
click at [680, 177] on icon "button" at bounding box center [683, 175] width 6 height 7
drag, startPoint x: 666, startPoint y: 188, endPoint x: 483, endPoint y: 201, distance: 183.2
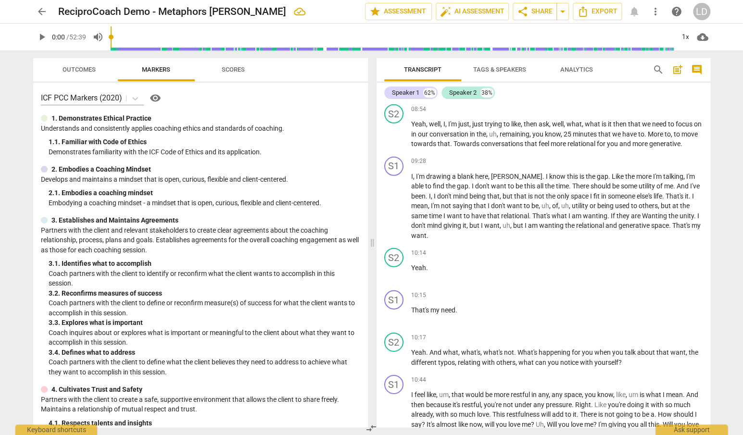
click at [504, 187] on icon "button" at bounding box center [508, 189] width 10 height 12
drag, startPoint x: 479, startPoint y: 238, endPoint x: 445, endPoint y: 248, distance: 35.6
click at [469, 237] on icon "button" at bounding box center [469, 236] width 6 height 7
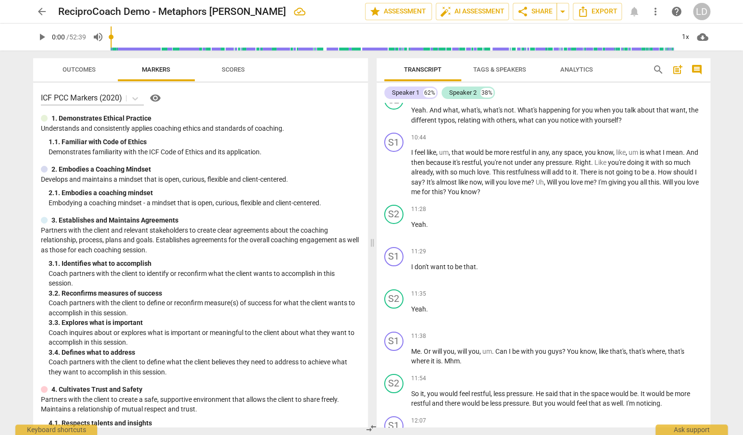
scroll to position [1484, 0]
drag, startPoint x: 622, startPoint y: 264, endPoint x: 663, endPoint y: 277, distance: 43.4
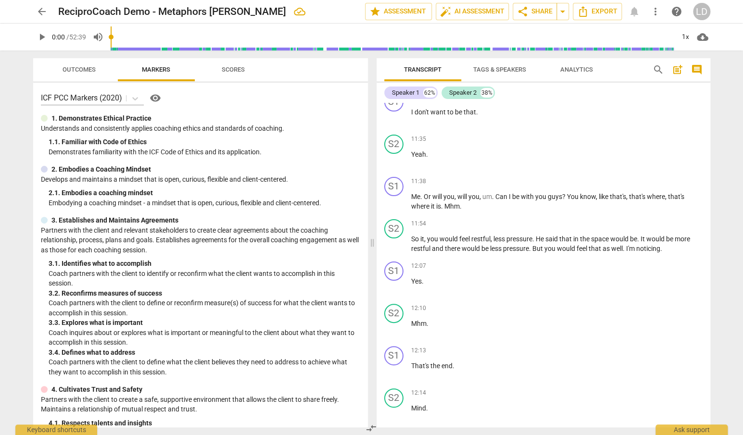
scroll to position [1640, 0]
drag, startPoint x: 657, startPoint y: 165, endPoint x: 518, endPoint y: 181, distance: 139.9
click at [534, 170] on icon "button" at bounding box center [539, 170] width 10 height 12
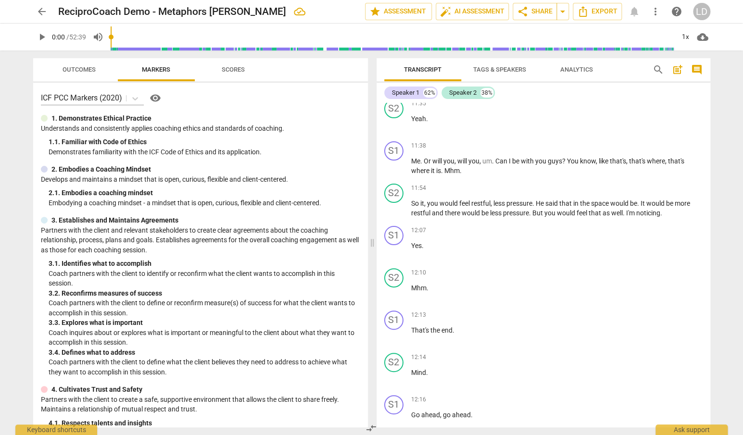
scroll to position [1676, 0]
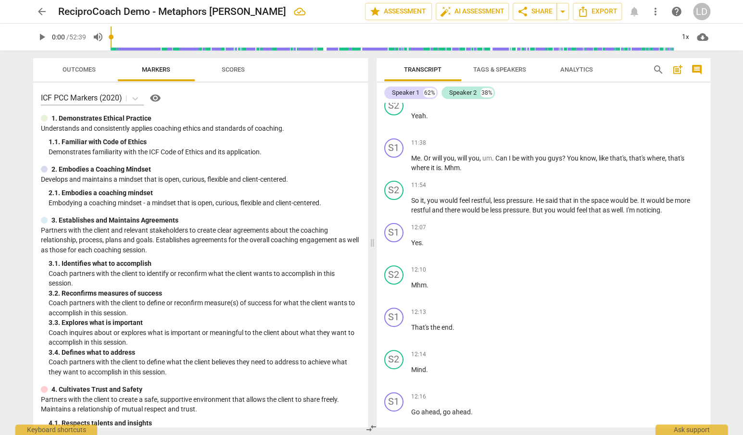
drag, startPoint x: 581, startPoint y: 142, endPoint x: 584, endPoint y: 153, distance: 11.1
click at [608, 143] on icon "button" at bounding box center [610, 143] width 6 height 7
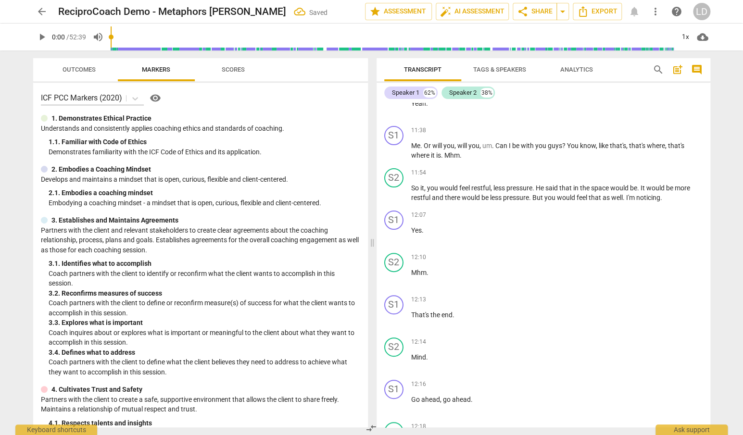
scroll to position [1689, 0]
drag, startPoint x: 466, startPoint y: 169, endPoint x: 668, endPoint y: 162, distance: 201.7
click at [691, 156] on icon "button" at bounding box center [691, 155] width 6 height 7
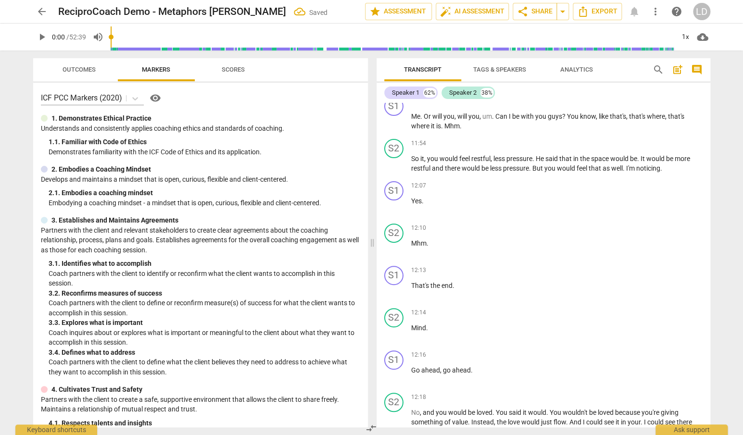
scroll to position [1719, 0]
drag, startPoint x: 639, startPoint y: 149, endPoint x: 542, endPoint y: 162, distance: 98.1
click at [561, 152] on icon "button" at bounding box center [563, 150] width 6 height 7
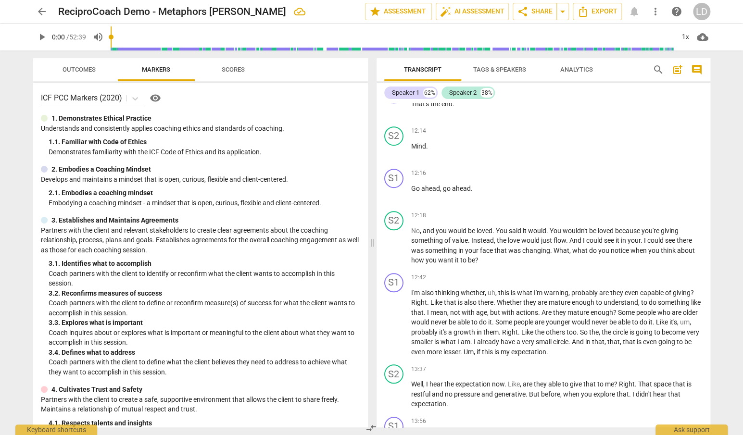
scroll to position [1904, 0]
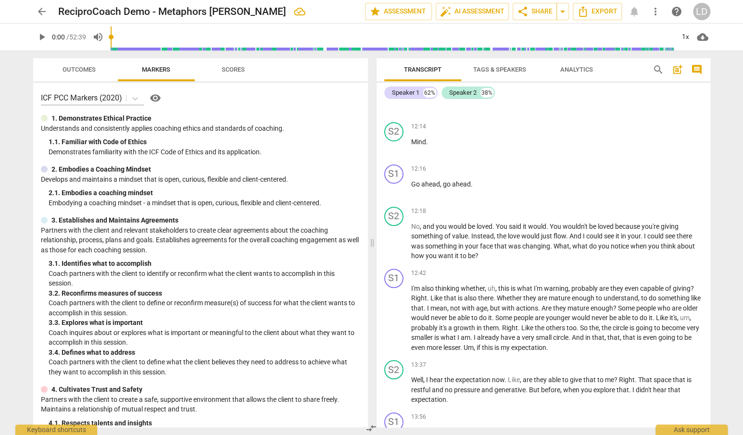
drag, startPoint x: 516, startPoint y: 160, endPoint x: 557, endPoint y: 157, distance: 40.5
drag, startPoint x: 412, startPoint y: 156, endPoint x: 628, endPoint y: 156, distance: 216.0
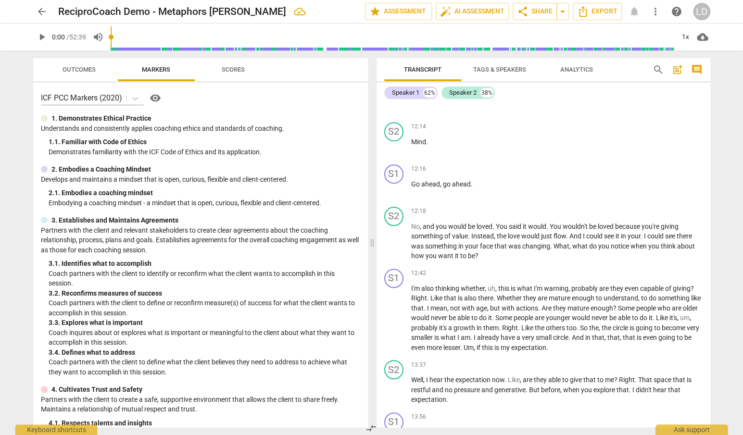
drag, startPoint x: 627, startPoint y: 156, endPoint x: 411, endPoint y: 159, distance: 216.5
click at [648, 143] on icon "button" at bounding box center [649, 144] width 6 height 7
drag, startPoint x: 506, startPoint y: 172, endPoint x: 687, endPoint y: 173, distance: 181.8
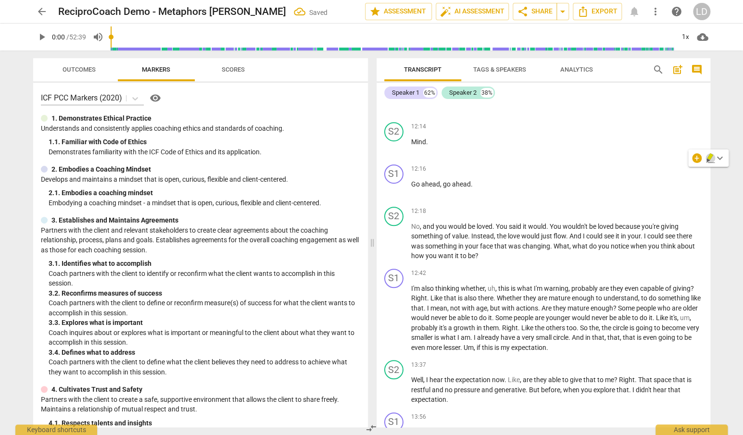
click at [708, 160] on icon "button" at bounding box center [708, 161] width 3 height 4
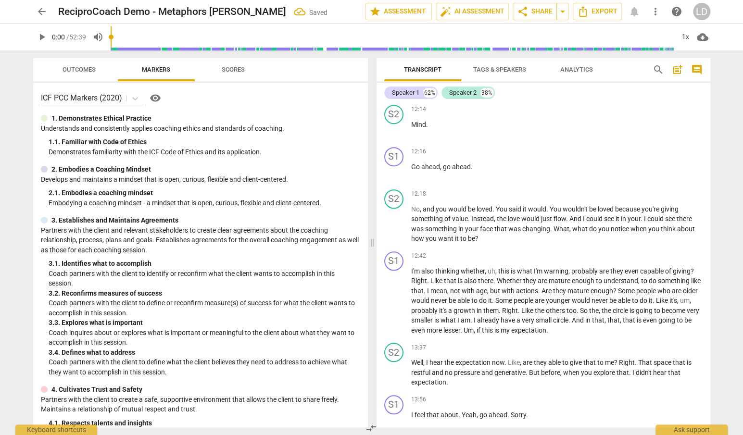
scroll to position [1929, 0]
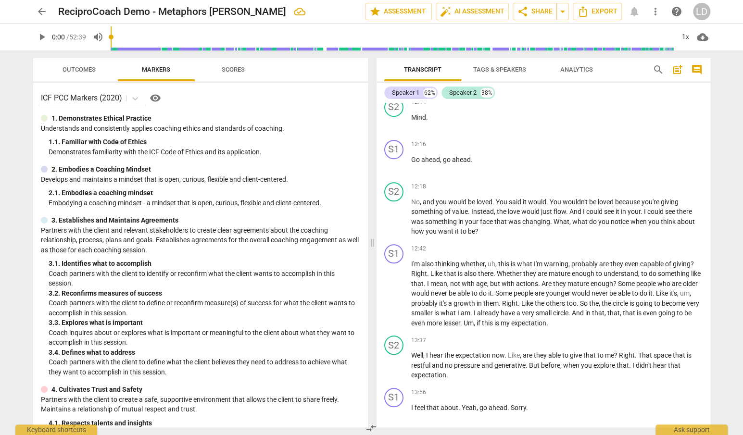
drag, startPoint x: 551, startPoint y: 184, endPoint x: 504, endPoint y: 195, distance: 48.4
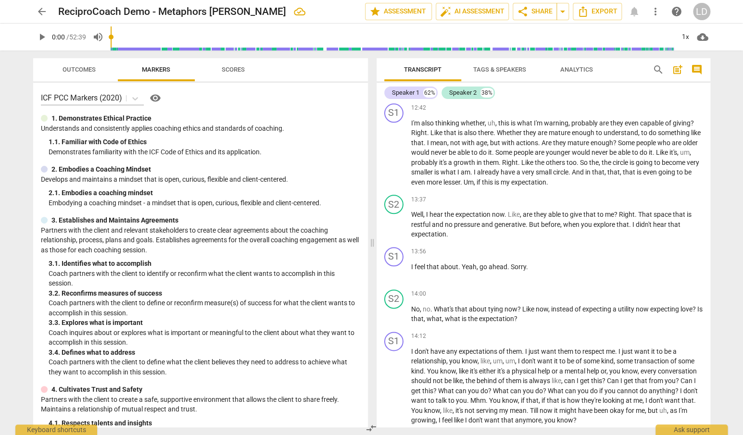
scroll to position [2072, 0]
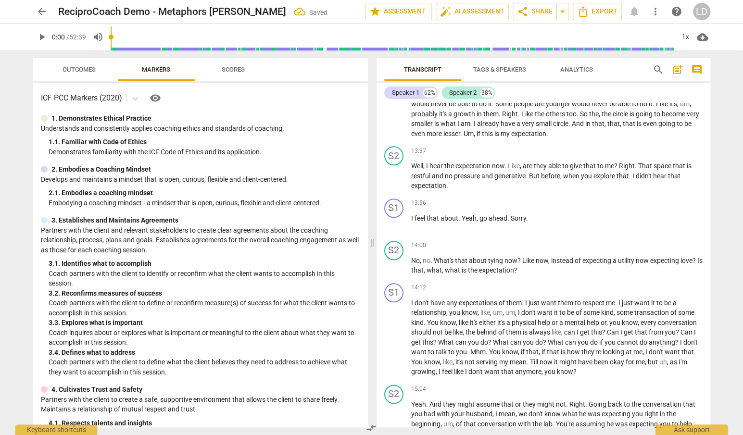
scroll to position [2031, 0]
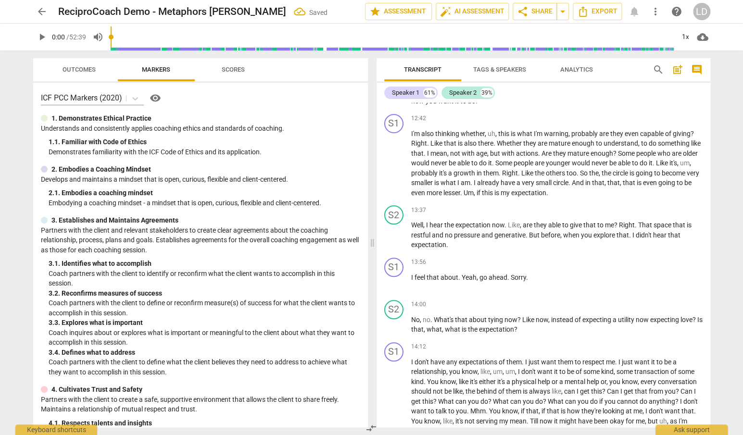
scroll to position [1929, 0]
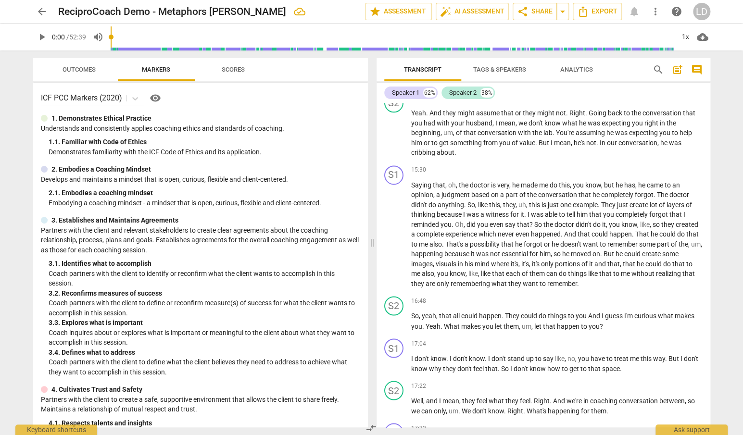
scroll to position [2230, 0]
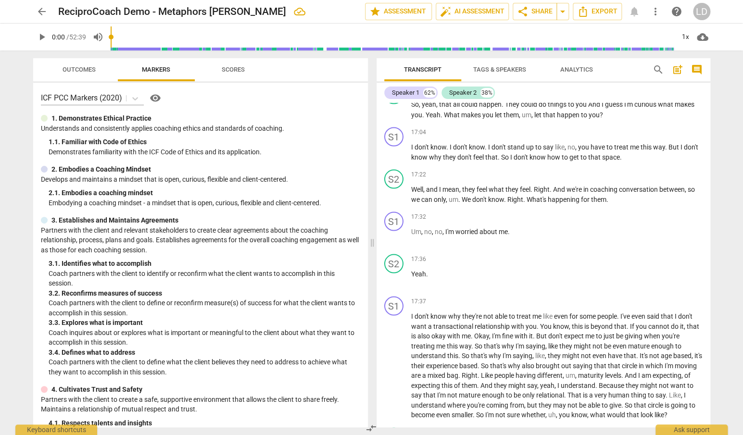
scroll to position [2441, 0]
drag, startPoint x: 411, startPoint y: 197, endPoint x: 531, endPoint y: 197, distance: 119.3
click at [554, 184] on icon "button" at bounding box center [555, 183] width 6 height 7
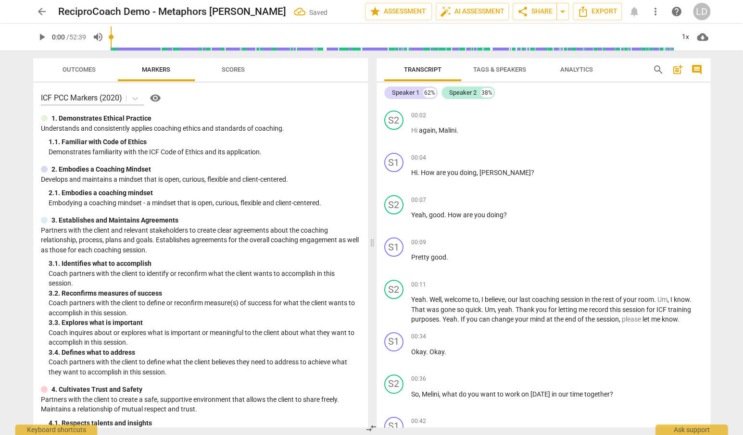
scroll to position [0, 0]
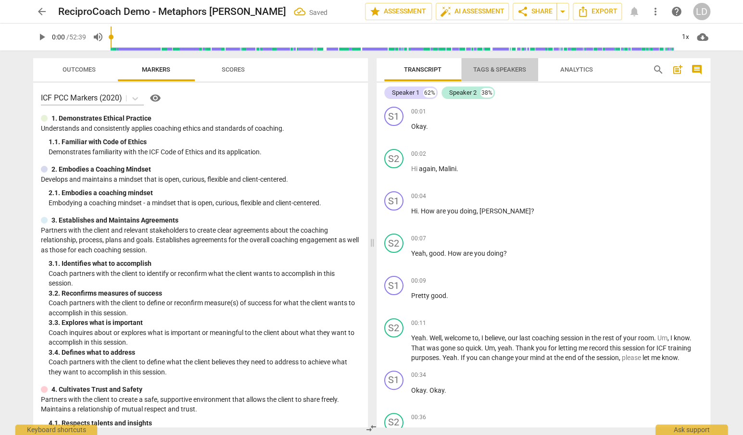
click at [493, 71] on span "Tags & Speakers" at bounding box center [499, 69] width 53 height 7
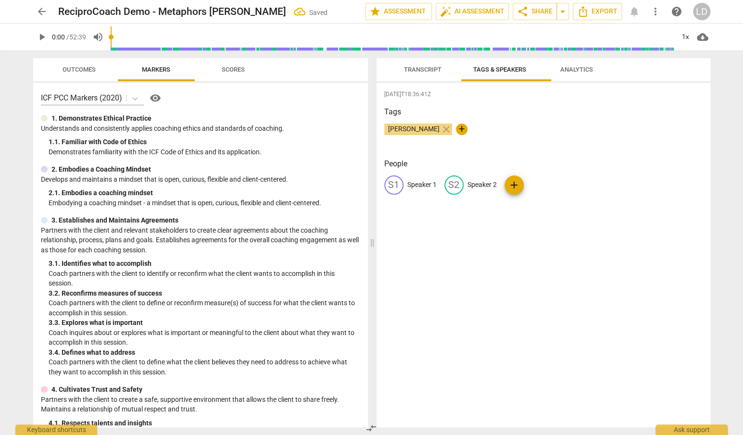
click at [493, 189] on p "Speaker 2" at bounding box center [482, 185] width 29 height 10
type input "Coach"
click at [420, 190] on p "Speaker 1" at bounding box center [421, 185] width 29 height 10
type input "Client"
click at [432, 247] on div "[DATE]T18:36:41Z Tags [PERSON_NAME] close + People edit Client delete CO Coach …" at bounding box center [544, 255] width 334 height 345
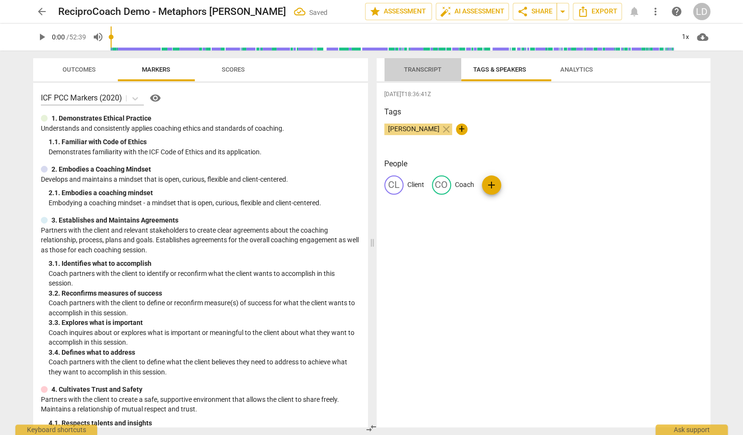
click at [423, 69] on span "Transcript" at bounding box center [423, 69] width 38 height 7
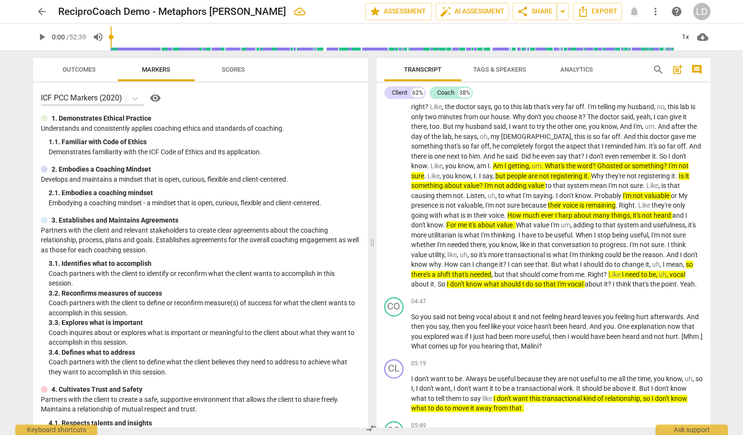
scroll to position [459, 0]
